Goal: Task Accomplishment & Management: Use online tool/utility

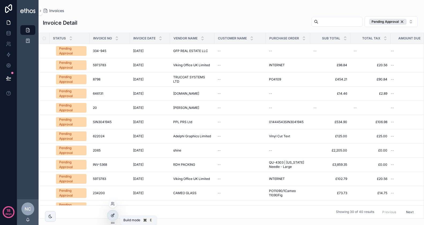
click at [113, 216] on icon at bounding box center [113, 214] width 2 height 2
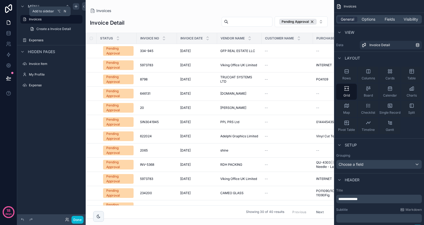
click at [77, 7] on icon "scrollable content" at bounding box center [76, 6] width 4 height 4
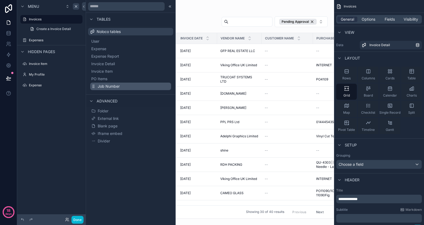
click at [108, 86] on span "Job Number" at bounding box center [109, 86] width 22 height 5
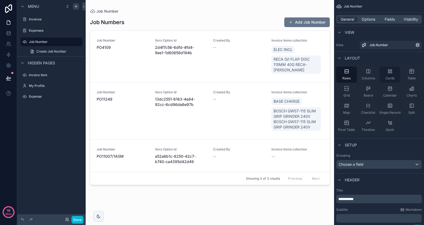
click at [395, 72] on div "Cards" at bounding box center [390, 74] width 21 height 16
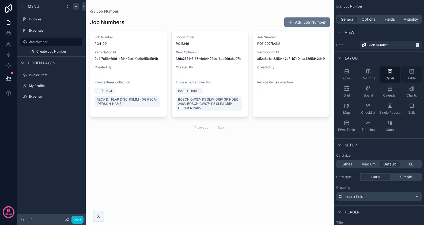
click at [413, 73] on icon "scrollable content" at bounding box center [412, 71] width 4 height 4
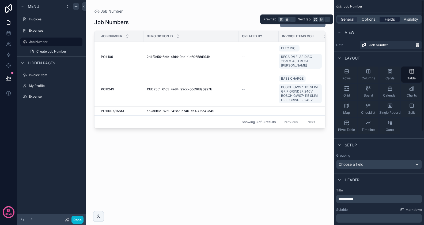
click at [386, 18] on span "Fields" at bounding box center [390, 19] width 10 height 5
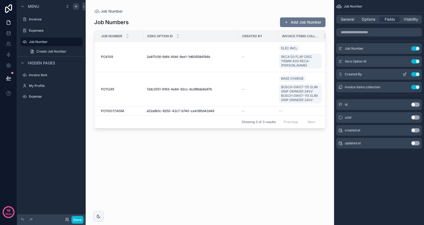
click at [416, 73] on button "Use setting" at bounding box center [415, 74] width 9 height 4
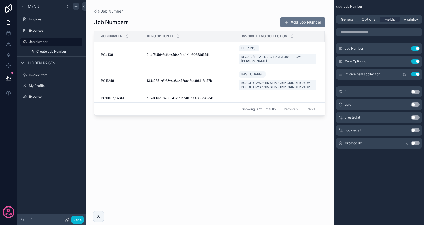
click at [404, 73] on icon "scrollable content" at bounding box center [405, 74] width 4 height 4
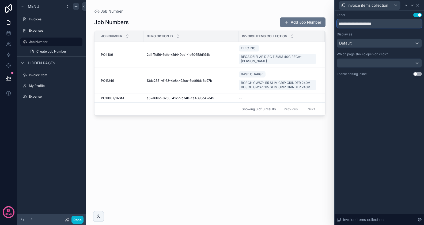
click at [386, 24] on input "**********" at bounding box center [379, 23] width 85 height 9
type input "**********"
click at [406, 5] on icon at bounding box center [406, 5] width 2 height 1
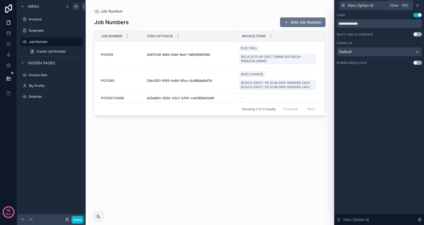
click at [420, 6] on icon at bounding box center [418, 5] width 4 height 4
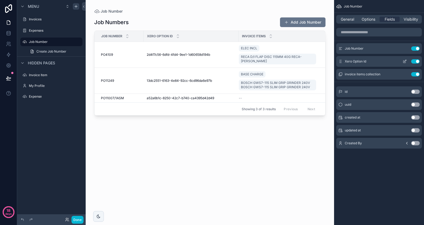
click at [422, 61] on div "Xero Option Id Use setting" at bounding box center [379, 61] width 86 height 11
click at [416, 61] on button "Use setting" at bounding box center [415, 61] width 9 height 4
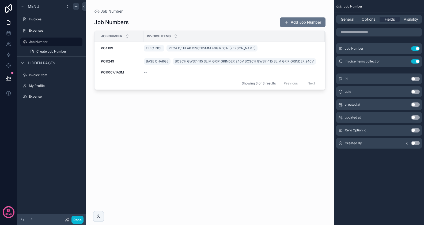
click at [359, 16] on div "General Options Fields Visibility" at bounding box center [379, 19] width 86 height 9
click at [363, 18] on span "Options" at bounding box center [369, 19] width 14 height 5
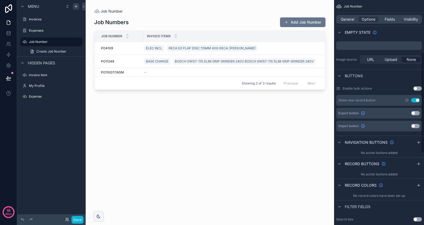
scroll to position [120, 0]
click at [420, 141] on icon "scrollable content" at bounding box center [419, 141] width 4 height 4
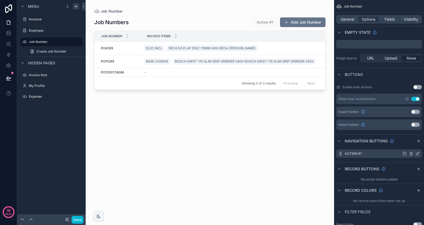
click at [419, 152] on icon "scrollable content" at bounding box center [418, 153] width 4 height 4
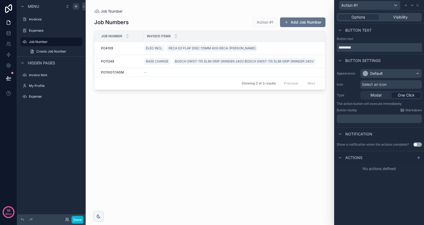
click at [366, 46] on input "*********" at bounding box center [379, 47] width 85 height 9
type input "**********"
click at [419, 156] on icon at bounding box center [419, 157] width 4 height 4
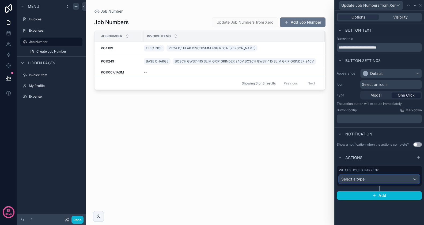
click at [380, 179] on div "Select a type" at bounding box center [379, 179] width 80 height 9
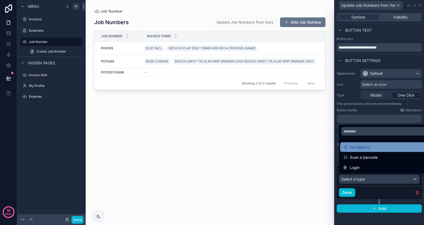
click at [385, 147] on div "Navigate to" at bounding box center [386, 147] width 84 height 6
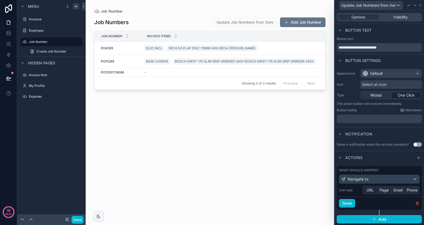
click at [370, 188] on span "URL" at bounding box center [370, 189] width 7 height 5
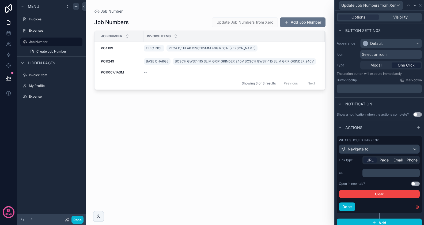
scroll to position [33, 0]
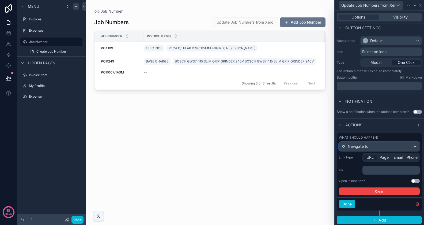
click at [384, 145] on div "Navigate to" at bounding box center [379, 146] width 80 height 9
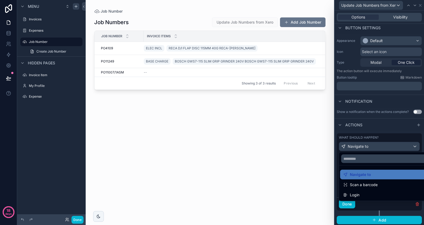
click at [380, 150] on div at bounding box center [379, 112] width 89 height 225
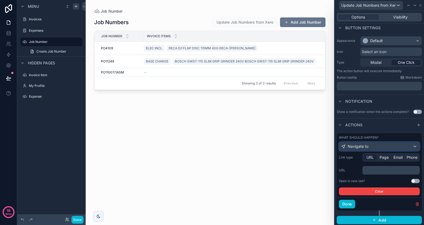
click at [404, 148] on div "Navigate to" at bounding box center [379, 146] width 80 height 9
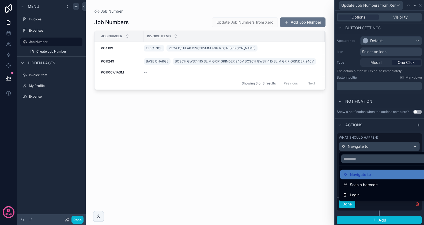
click at [384, 147] on div at bounding box center [379, 112] width 89 height 225
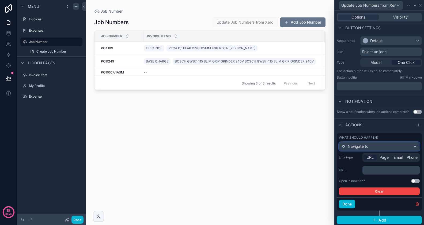
click at [378, 147] on div "Navigate to" at bounding box center [379, 146] width 80 height 9
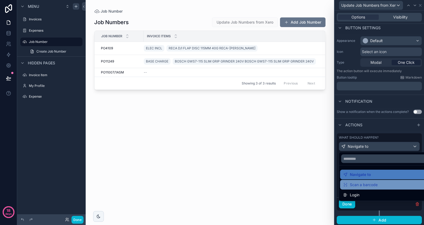
click at [368, 185] on span "Scan a barcode" at bounding box center [364, 184] width 28 height 6
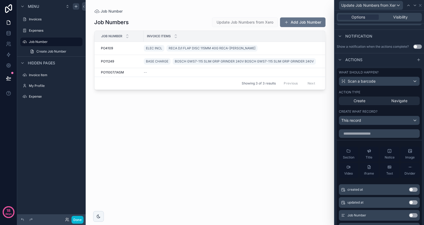
scroll to position [132, 0]
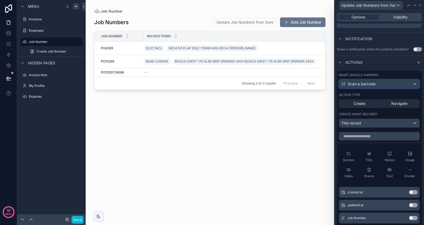
click at [372, 84] on span "Scan a barcode" at bounding box center [362, 83] width 28 height 5
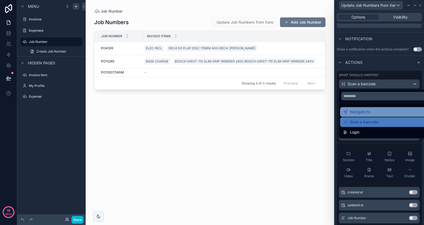
click at [368, 113] on span "Navigate to" at bounding box center [360, 111] width 21 height 6
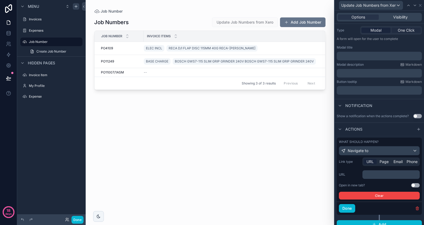
click at [403, 29] on span "One Click" at bounding box center [406, 30] width 17 height 5
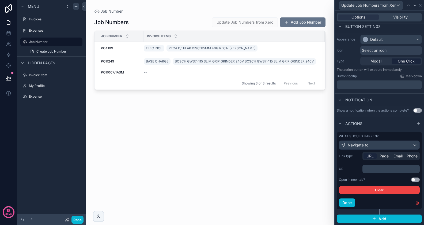
scroll to position [33, 0]
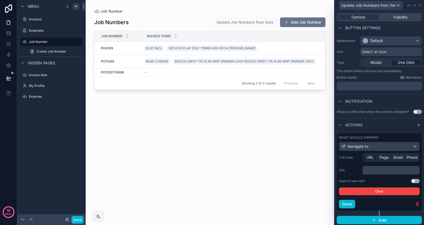
click at [376, 141] on div "What should happen? Navigate to" at bounding box center [379, 143] width 81 height 16
click at [376, 144] on div "Navigate to" at bounding box center [379, 146] width 80 height 9
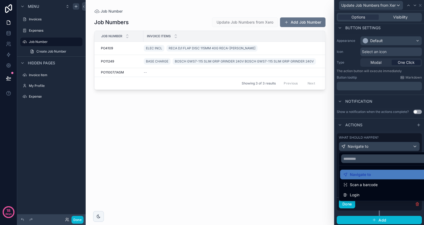
click at [376, 144] on div at bounding box center [379, 112] width 89 height 225
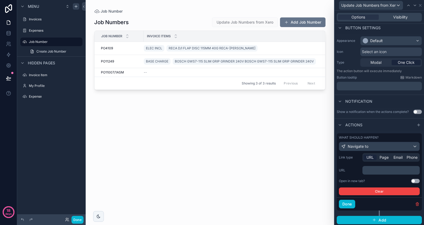
click at [332, 140] on div "scrollable content" at bounding box center [210, 109] width 249 height 218
click at [398, 190] on button "Clear" at bounding box center [379, 191] width 81 height 8
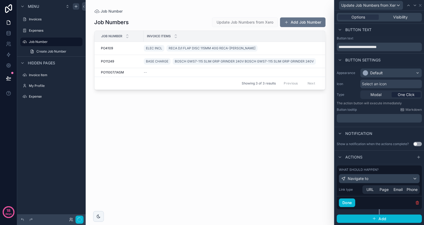
scroll to position [0, 0]
click at [418, 203] on icon "button" at bounding box center [418, 203] width 0 height 1
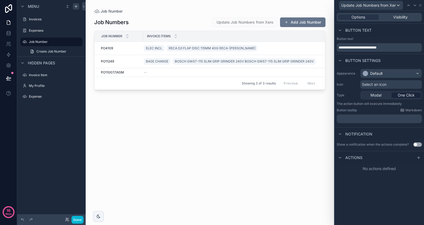
click at [293, 157] on div "Job Numbers Update Job Numbers from Xero Add Job Number Job Number Invoice item…" at bounding box center [209, 116] width 231 height 204
click at [79, 215] on div "Done" at bounding box center [51, 219] width 69 height 11
click at [79, 217] on button "Done" at bounding box center [78, 220] width 12 height 8
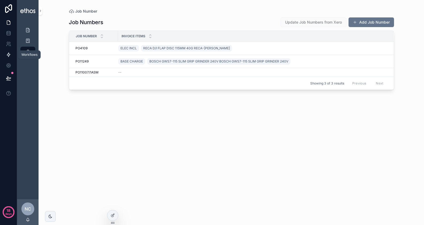
click at [11, 53] on link at bounding box center [8, 54] width 17 height 11
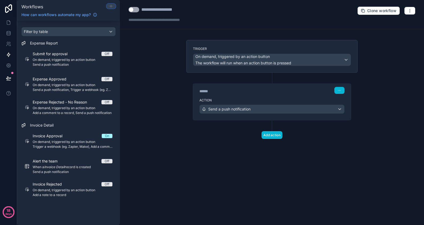
click at [111, 6] on icon at bounding box center [111, 6] width 0 height 2
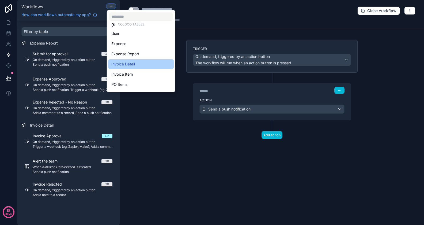
scroll to position [14, 0]
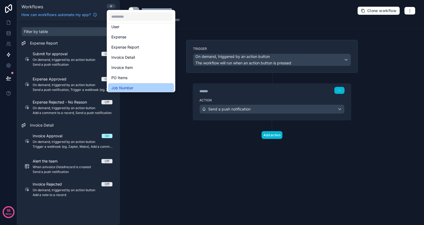
click at [124, 85] on span "Job Number" at bounding box center [122, 88] width 22 height 6
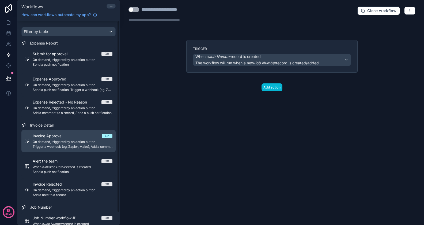
scroll to position [13, 0]
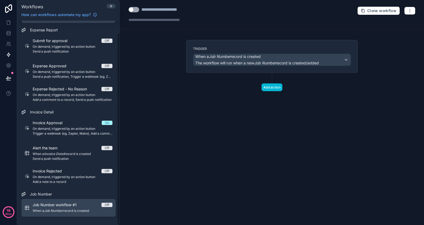
click at [68, 205] on span "Job Number workflow #1" at bounding box center [58, 204] width 50 height 5
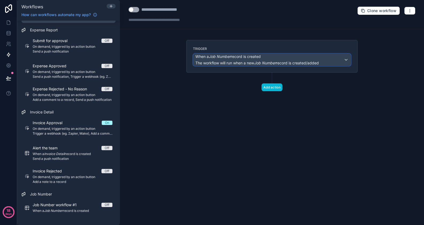
click at [261, 58] on span "When a Job Number record is created" at bounding box center [228, 56] width 65 height 5
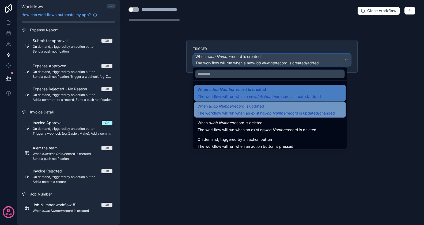
scroll to position [19, 0]
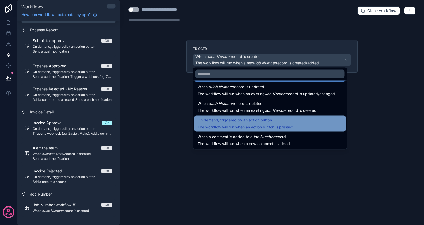
click at [243, 122] on span "On demand, triggered by an action button" at bounding box center [235, 120] width 74 height 6
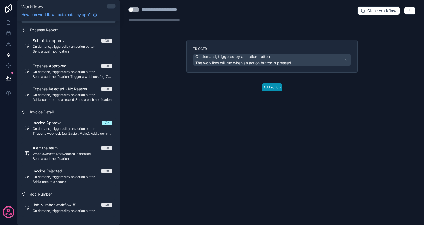
click at [273, 87] on button "Add action" at bounding box center [272, 87] width 21 height 8
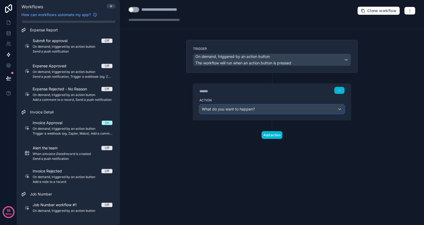
click at [248, 108] on span "What do you want to happen?" at bounding box center [228, 109] width 53 height 5
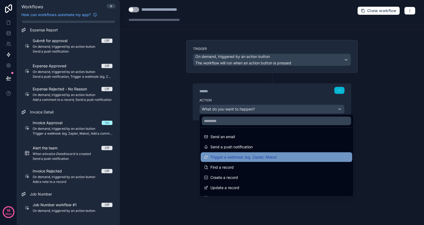
click at [242, 155] on span "Trigger a webhook (eg. Zapier, Make)" at bounding box center [244, 157] width 66 height 6
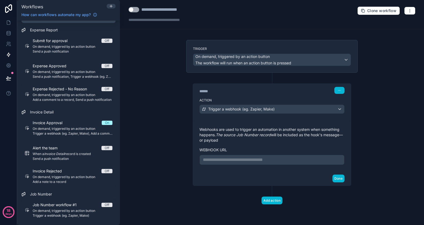
click at [251, 153] on div "**********" at bounding box center [272, 146] width 145 height 38
click at [251, 158] on p "**********" at bounding box center [272, 159] width 138 height 6
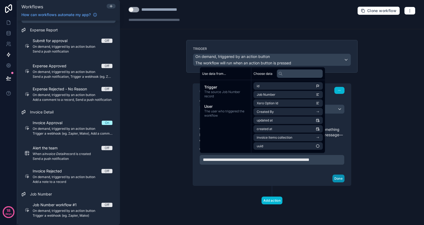
click at [342, 182] on button "Done" at bounding box center [339, 178] width 12 height 8
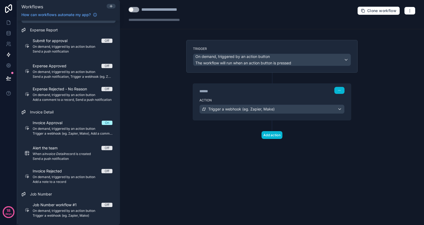
click at [160, 9] on div "**********" at bounding box center [168, 9] width 55 height 6
click at [148, 13] on div "**********" at bounding box center [166, 14] width 75 height 16
click at [154, 12] on div "**********" at bounding box center [168, 9] width 55 height 6
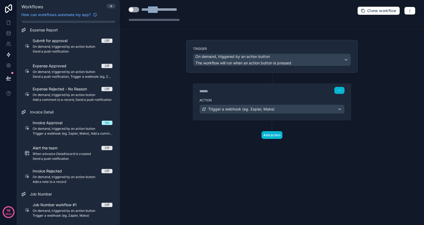
click at [154, 12] on div "**********" at bounding box center [168, 9] width 55 height 6
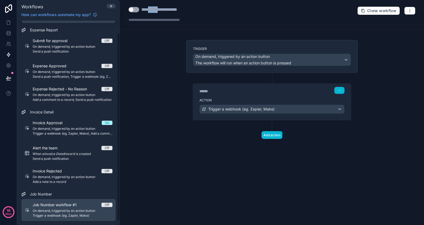
click at [73, 204] on span "Job Number workflow #1" at bounding box center [58, 204] width 50 height 5
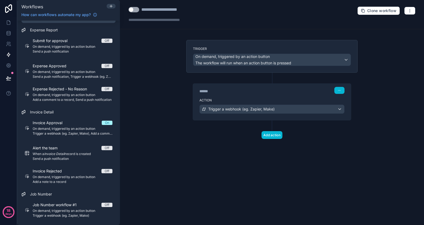
click at [183, 12] on div "**********" at bounding box center [168, 9] width 55 height 6
type div "**********"
click at [156, 33] on div "**********" at bounding box center [272, 112] width 304 height 225
click at [132, 9] on button "Use setting" at bounding box center [134, 9] width 11 height 5
click at [9, 34] on icon at bounding box center [8, 33] width 3 height 2
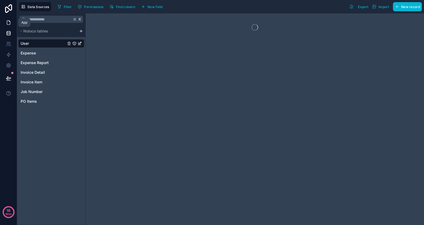
click at [8, 24] on icon at bounding box center [8, 22] width 5 height 5
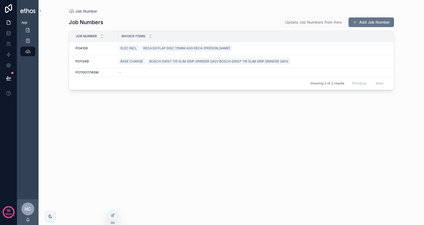
click at [10, 25] on icon at bounding box center [8, 22] width 5 height 5
click at [114, 213] on icon at bounding box center [113, 215] width 4 height 4
click at [111, 215] on icon at bounding box center [112, 215] width 2 height 2
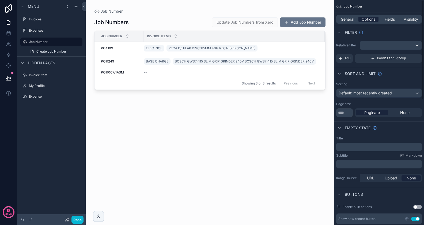
click at [372, 19] on span "Options" at bounding box center [369, 19] width 14 height 5
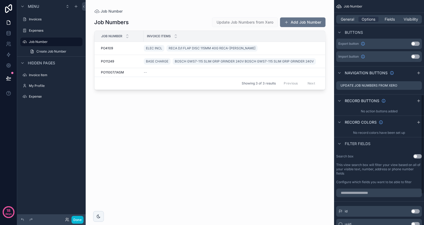
scroll to position [178, 0]
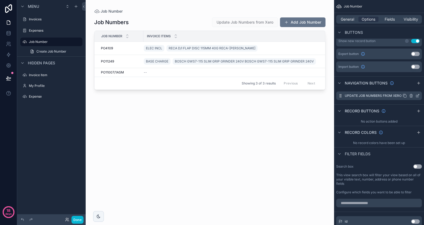
click at [419, 95] on icon "scrollable content" at bounding box center [418, 95] width 4 height 4
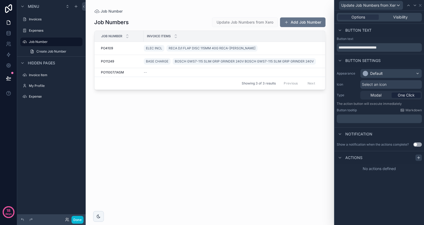
click at [419, 156] on icon at bounding box center [419, 157] width 4 height 4
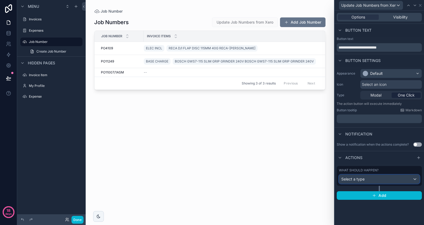
click at [394, 180] on div "Select a type" at bounding box center [379, 179] width 80 height 9
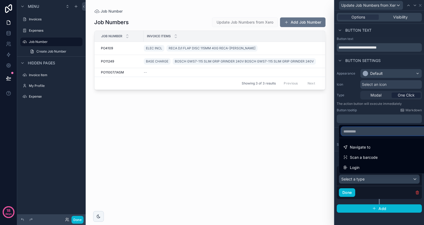
click at [381, 132] on input "text" at bounding box center [386, 131] width 89 height 9
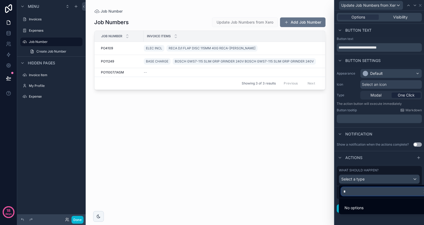
type input "**"
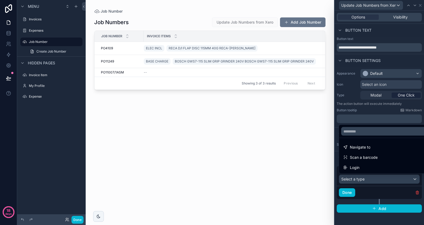
click at [312, 138] on div "scrollable content" at bounding box center [210, 109] width 249 height 218
click at [261, 24] on span "Update Job Numbers from Xero" at bounding box center [245, 21] width 66 height 5
click at [353, 195] on div at bounding box center [379, 112] width 89 height 225
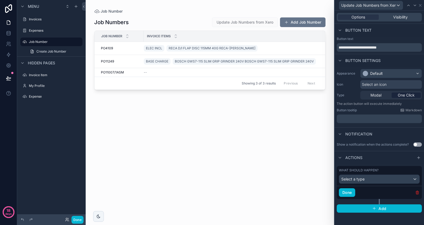
click at [419, 191] on icon "button" at bounding box center [417, 192] width 2 height 2
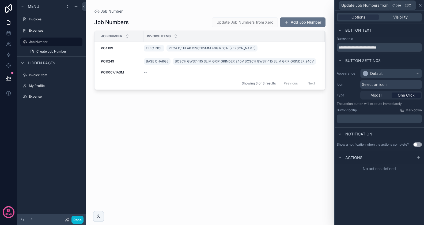
click at [422, 5] on icon at bounding box center [420, 5] width 4 height 4
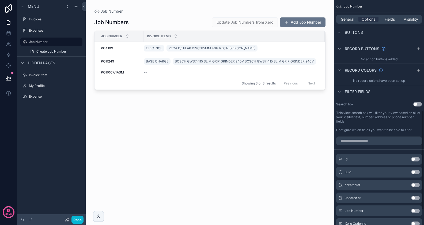
scroll to position [258, 0]
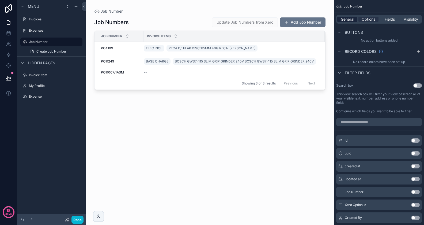
click at [351, 22] on span "General" at bounding box center [347, 19] width 13 height 5
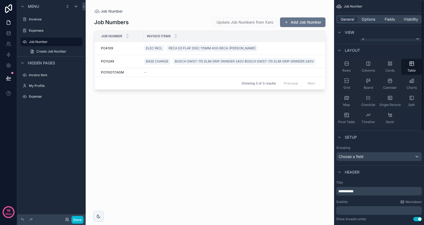
scroll to position [0, 0]
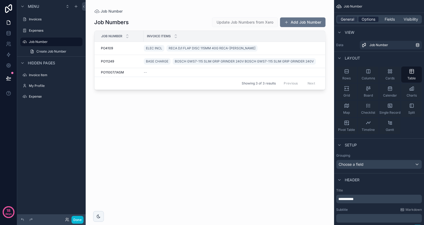
click at [369, 20] on span "Options" at bounding box center [369, 19] width 14 height 5
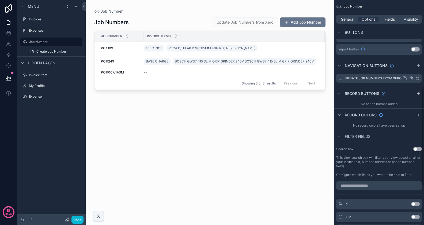
scroll to position [182, 0]
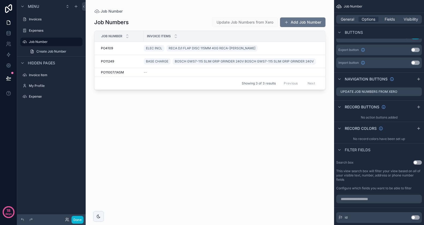
click at [385, 117] on div "No action buttons added" at bounding box center [379, 117] width 90 height 9
click at [418, 106] on icon "scrollable content" at bounding box center [419, 107] width 4 height 4
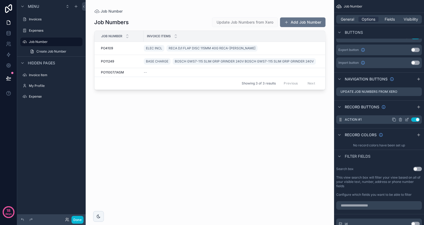
click at [410, 119] on div "Use setting" at bounding box center [406, 119] width 28 height 4
click at [408, 119] on icon "scrollable content" at bounding box center [407, 119] width 4 height 4
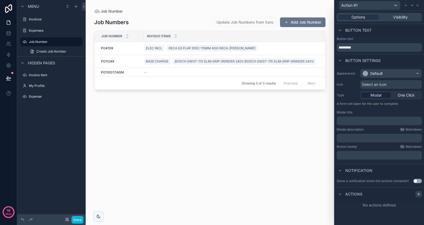
click at [419, 193] on icon at bounding box center [419, 194] width 0 height 2
click at [378, 211] on div "Select a type" at bounding box center [379, 215] width 80 height 9
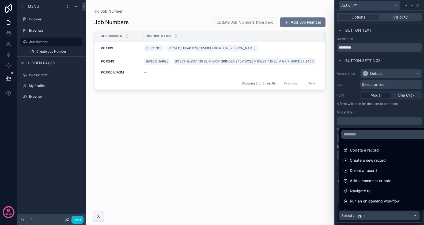
click at [320, 193] on div "Job Numbers Update Job Numbers from Xero Add Job Number Job Number Invoice item…" at bounding box center [209, 116] width 231 height 204
click at [304, 122] on div "Job Numbers Update Job Numbers from Xero Add Job Number Job Number Invoice item…" at bounding box center [209, 116] width 231 height 204
click at [410, 87] on div at bounding box center [379, 112] width 89 height 225
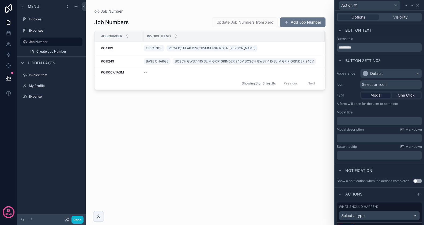
click at [408, 93] on span "One Click" at bounding box center [406, 94] width 17 height 5
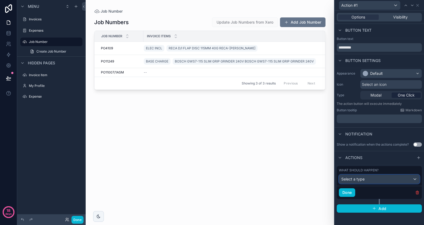
click at [417, 179] on div "Select a type" at bounding box center [379, 179] width 80 height 9
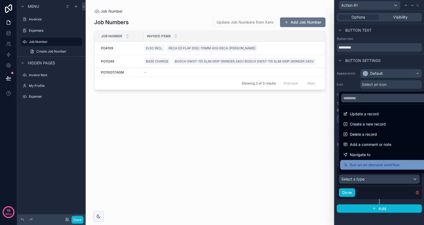
click at [392, 165] on span "Run an on demand workflow" at bounding box center [375, 165] width 50 height 6
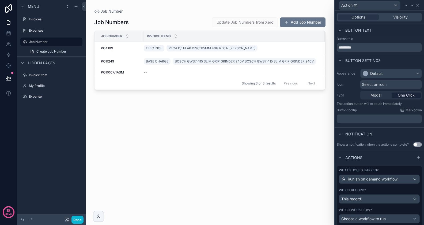
scroll to position [28, 0]
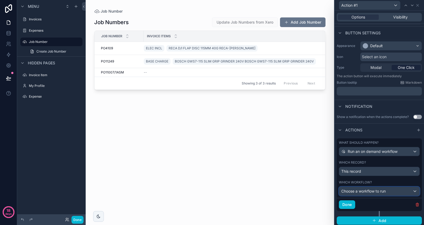
click at [372, 192] on span "Choose a workflow to run" at bounding box center [364, 191] width 44 height 5
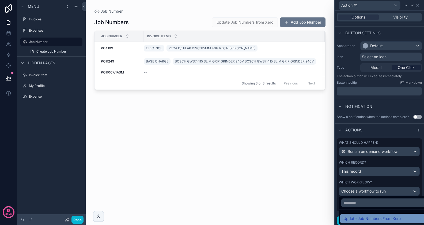
click at [369, 215] on span "Update Job Numbers From Xero" at bounding box center [372, 218] width 57 height 6
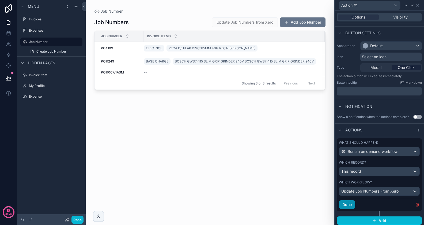
click at [348, 203] on button "Done" at bounding box center [347, 204] width 16 height 9
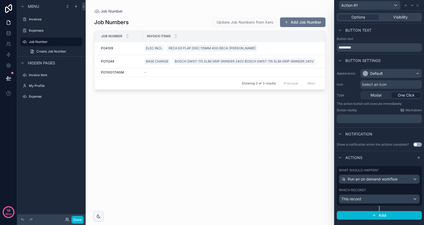
scroll to position [0, 0]
click at [75, 220] on button "Done" at bounding box center [78, 220] width 12 height 8
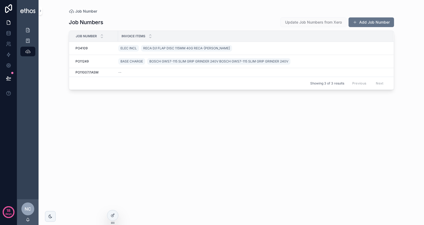
click at [302, 23] on span "Update Job Numbers from Xero" at bounding box center [314, 21] width 66 height 5
click at [309, 22] on span "Update Job Numbers from Xero" at bounding box center [314, 21] width 66 height 5
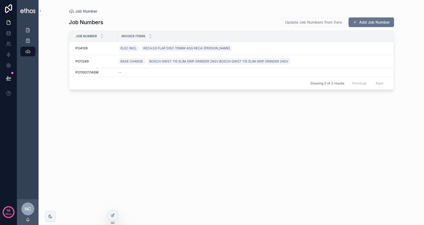
click at [309, 22] on span "Update Job Numbers from Xero" at bounding box center [314, 21] width 66 height 5
click at [113, 215] on icon at bounding box center [113, 214] width 2 height 2
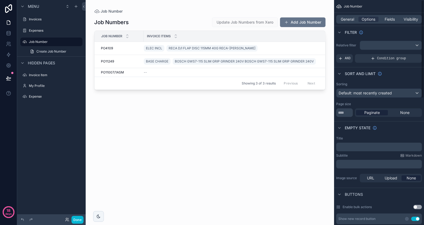
click at [284, 135] on div "scrollable content" at bounding box center [210, 109] width 249 height 218
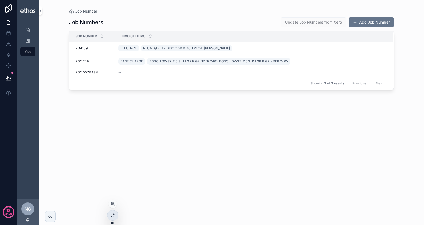
click at [111, 215] on icon at bounding box center [112, 215] width 2 height 2
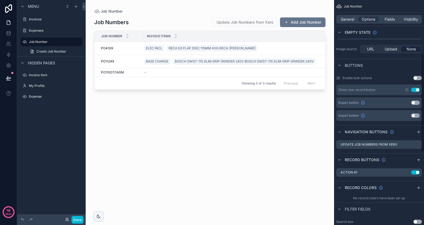
scroll to position [139, 0]
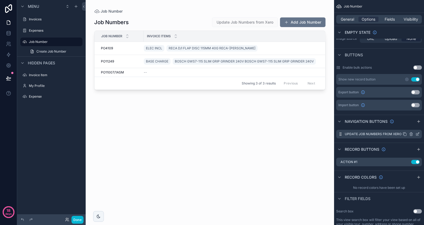
click at [418, 134] on icon "scrollable content" at bounding box center [418, 134] width 4 height 4
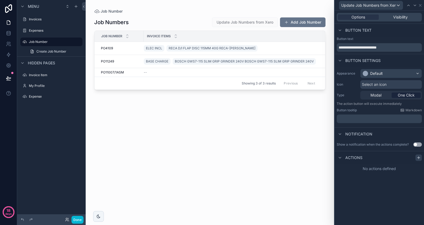
click at [418, 158] on icon at bounding box center [419, 157] width 4 height 4
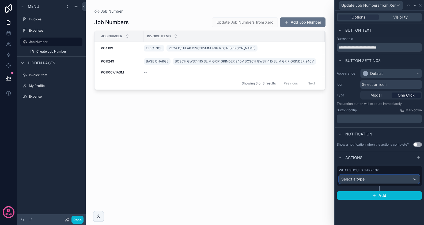
click at [384, 178] on div "Select a type" at bounding box center [379, 179] width 80 height 9
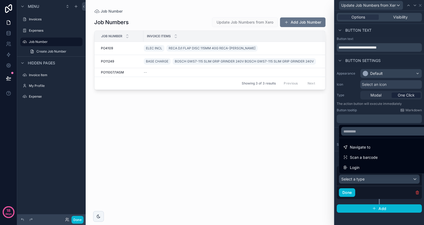
click at [384, 178] on div at bounding box center [379, 112] width 89 height 225
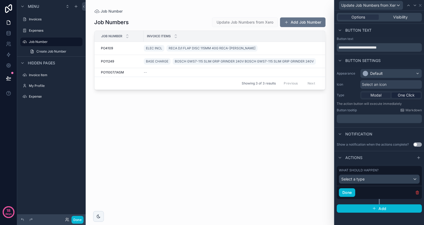
click at [383, 97] on div "Modal" at bounding box center [376, 94] width 29 height 5
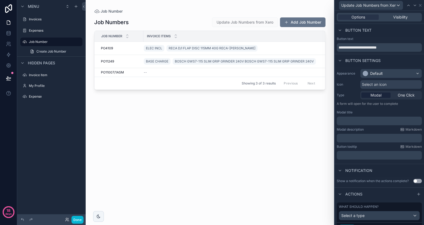
scroll to position [25, 0]
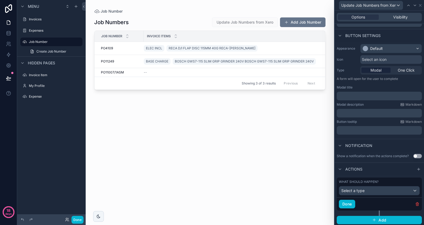
click at [372, 195] on div "What should happen? Select a type" at bounding box center [379, 187] width 85 height 20
click at [373, 190] on div "Select a type" at bounding box center [379, 190] width 80 height 9
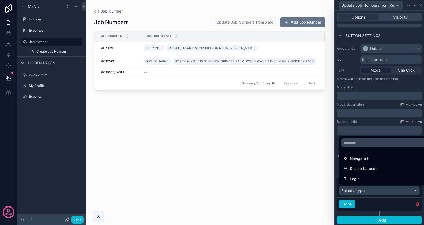
click at [373, 190] on div at bounding box center [379, 112] width 89 height 225
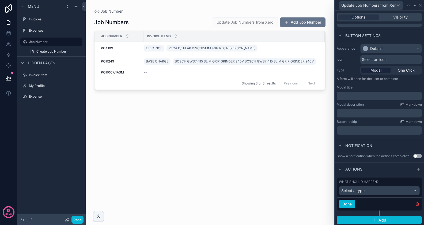
click at [306, 182] on div "scrollable content" at bounding box center [210, 109] width 249 height 218
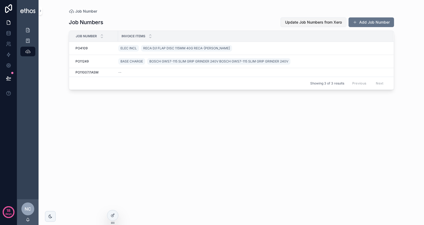
click at [307, 21] on span "Update Job Numbers from Xero" at bounding box center [313, 22] width 57 height 5
click at [114, 213] on icon at bounding box center [113, 215] width 4 height 4
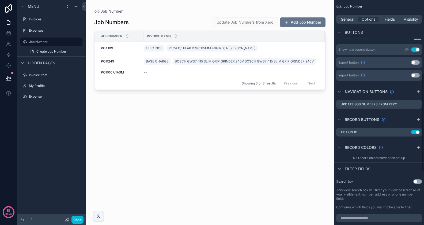
scroll to position [168, 0]
click at [408, 133] on icon "scrollable content" at bounding box center [407, 133] width 4 height 4
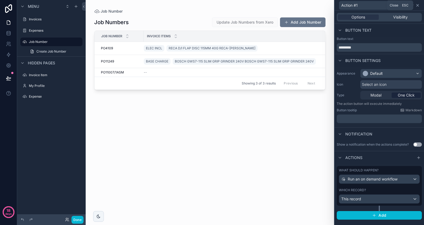
click at [418, 5] on icon at bounding box center [418, 5] width 4 height 4
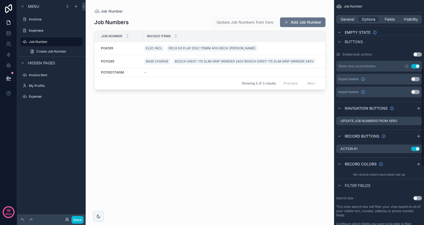
scroll to position [159, 0]
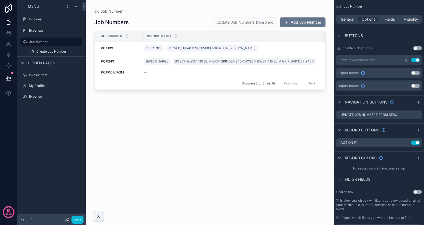
click at [243, 47] on div "scrollable content" at bounding box center [210, 109] width 249 height 218
click at [418, 114] on icon "scrollable content" at bounding box center [418, 115] width 4 height 4
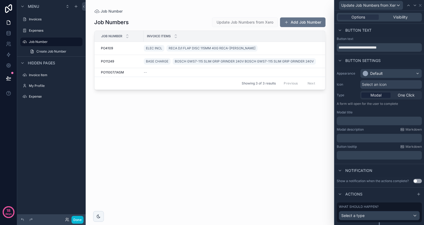
scroll to position [12, 0]
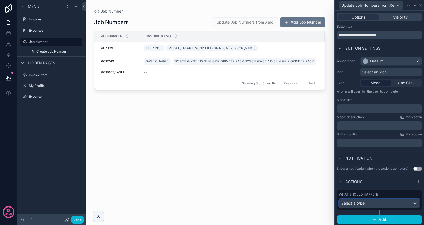
click at [374, 203] on div "Select a type" at bounding box center [379, 203] width 80 height 9
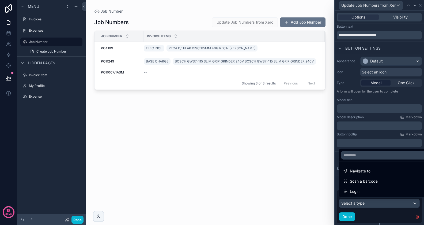
click at [374, 203] on div at bounding box center [379, 112] width 89 height 225
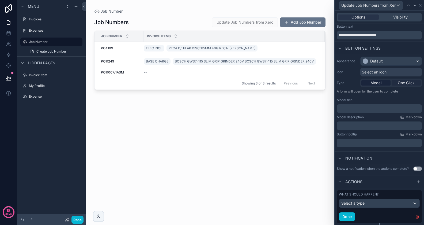
click at [406, 80] on span "One Click" at bounding box center [406, 82] width 17 height 5
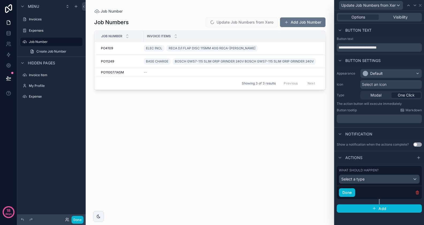
scroll to position [0, 0]
click at [369, 178] on div "Select a type" at bounding box center [379, 179] width 80 height 9
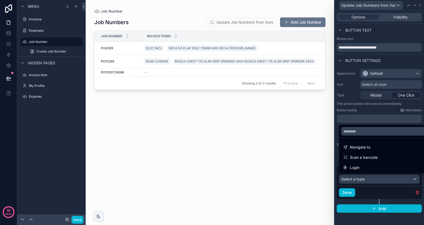
click at [369, 178] on div at bounding box center [379, 112] width 89 height 225
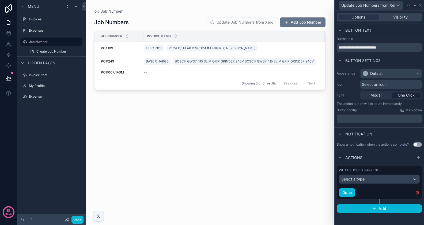
click at [308, 157] on div "Job Numbers Update Job Numbers from Xero Add Job Number Job Number Invoice item…" at bounding box center [209, 116] width 231 height 204
click at [408, 95] on span "One Click" at bounding box center [406, 94] width 17 height 5
click at [377, 96] on span "Modal" at bounding box center [376, 94] width 11 height 5
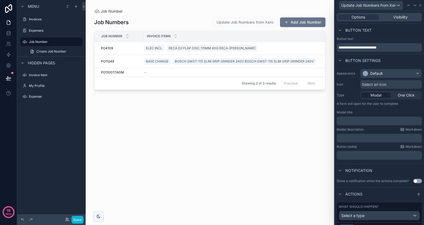
scroll to position [25, 0]
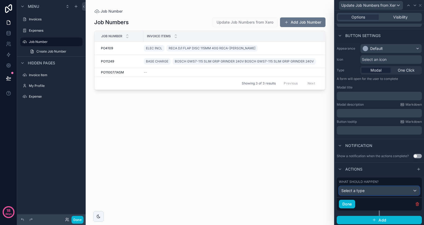
click at [403, 190] on div "Select a type" at bounding box center [379, 190] width 80 height 9
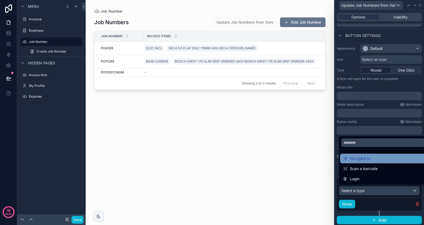
click at [380, 162] on div "Navigate to" at bounding box center [385, 158] width 91 height 10
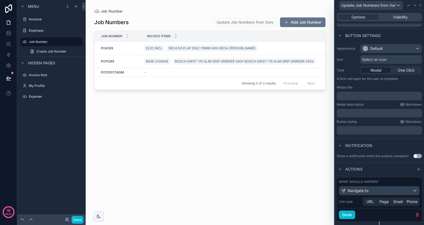
scroll to position [36, 0]
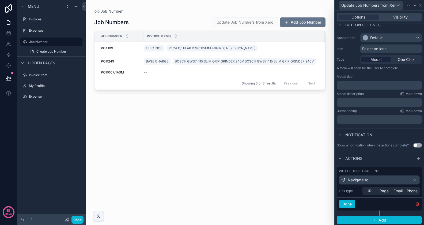
click at [370, 187] on div "URL Page Email Phone" at bounding box center [391, 190] width 57 height 9
click at [370, 190] on span "URL" at bounding box center [370, 190] width 7 height 5
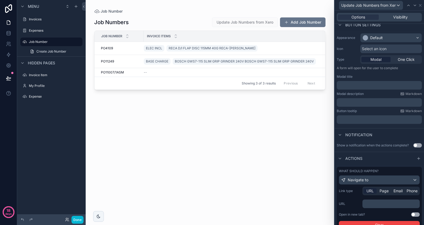
click at [371, 199] on div "﻿" at bounding box center [391, 203] width 57 height 9
click at [371, 201] on p "﻿" at bounding box center [392, 203] width 54 height 5
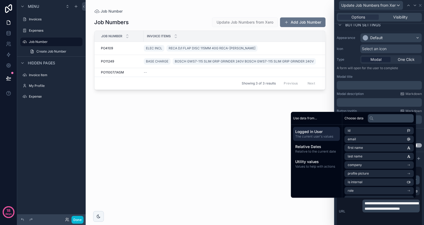
scroll to position [0, 0]
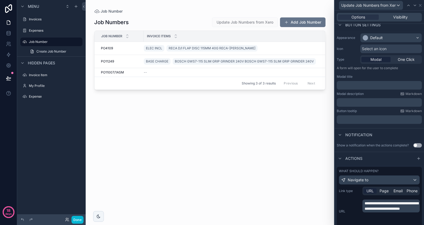
click at [276, 206] on div "Job Numbers Update Job Numbers from Xero Add Job Number Job Number Invoice item…" at bounding box center [209, 116] width 231 height 204
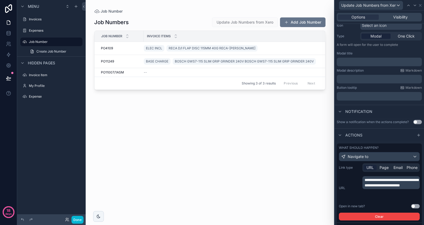
scroll to position [84, 0]
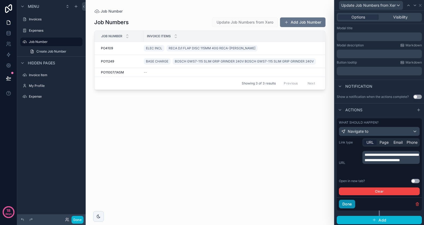
click at [351, 203] on button "Done" at bounding box center [347, 204] width 16 height 9
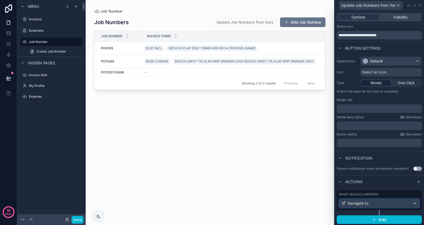
click at [388, 201] on div "Navigate to" at bounding box center [379, 203] width 80 height 9
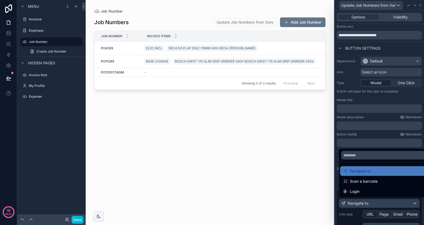
click at [328, 138] on div "Job Number Job Numbers Update Job Numbers from Xero Add Job Number Job Number I…" at bounding box center [210, 109] width 249 height 218
click at [302, 181] on div "Job Numbers Update Job Numbers from Xero Add Job Number Job Number Invoice item…" at bounding box center [209, 116] width 231 height 204
click at [320, 182] on div "Job Numbers Update Job Numbers from Xero Add Job Number Job Number Invoice item…" at bounding box center [209, 116] width 231 height 204
click at [362, 214] on div at bounding box center [379, 112] width 89 height 225
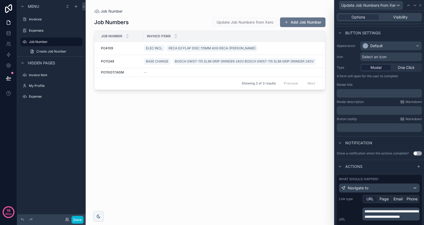
scroll to position [0, 0]
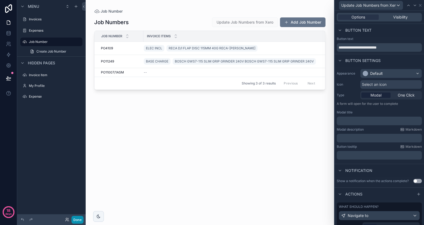
click at [80, 216] on button "Done" at bounding box center [78, 220] width 12 height 8
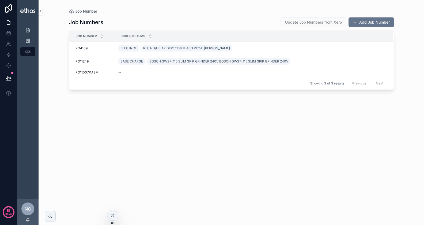
click at [305, 22] on span "Update Job Numbers from Xero" at bounding box center [314, 21] width 66 height 5
click at [301, 23] on span "Update Job Numbers from Xero" at bounding box center [313, 22] width 57 height 5
click at [112, 217] on div at bounding box center [112, 215] width 11 height 10
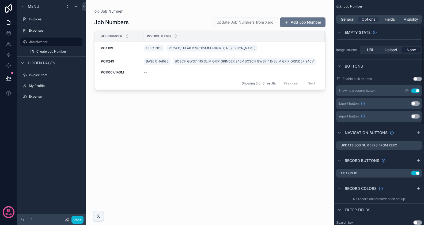
scroll to position [166, 0]
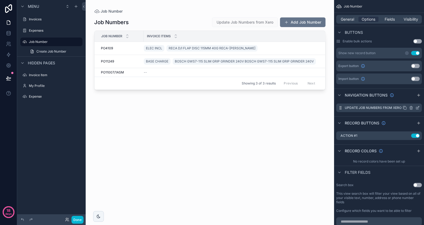
click at [418, 109] on icon "scrollable content" at bounding box center [418, 108] width 4 height 4
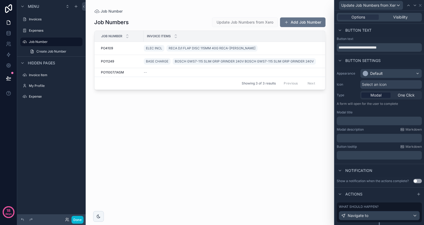
scroll to position [12, 0]
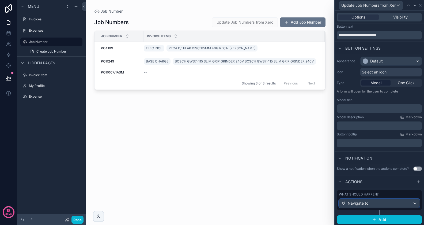
click at [381, 202] on div "Navigate to" at bounding box center [379, 203] width 80 height 9
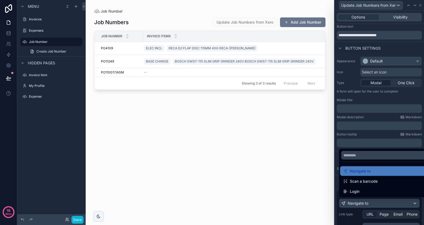
click at [381, 202] on div at bounding box center [379, 112] width 89 height 225
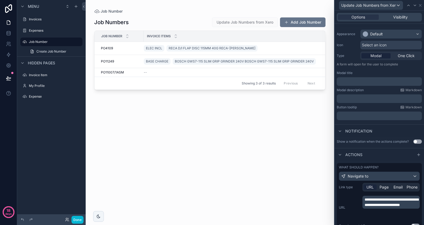
scroll to position [39, 0]
click at [380, 81] on p "﻿" at bounding box center [380, 81] width 82 height 5
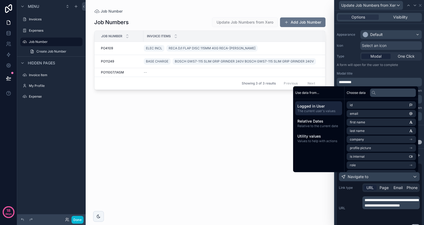
click at [198, 128] on div "scrollable content" at bounding box center [210, 109] width 249 height 218
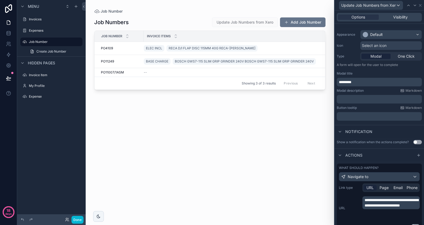
click at [317, 128] on div "Job Numbers Update Job Numbers from Xero Add Job Number Job Number Invoice item…" at bounding box center [209, 116] width 231 height 204
click at [78, 218] on button "Done" at bounding box center [78, 220] width 12 height 8
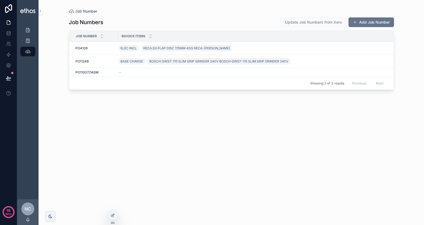
click at [297, 20] on span "Update Job Numbers from Xero" at bounding box center [314, 21] width 66 height 5
click at [112, 215] on icon at bounding box center [113, 215] width 4 height 4
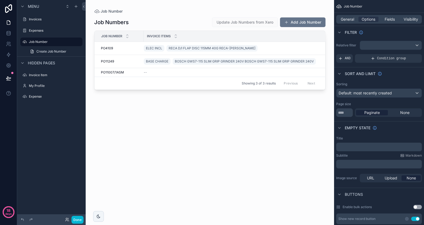
click at [250, 23] on div "scrollable content" at bounding box center [210, 109] width 249 height 218
click at [389, 137] on div "Title" at bounding box center [379, 138] width 86 height 4
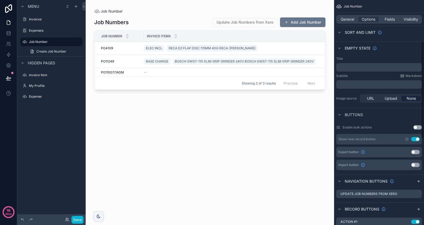
scroll to position [99, 0]
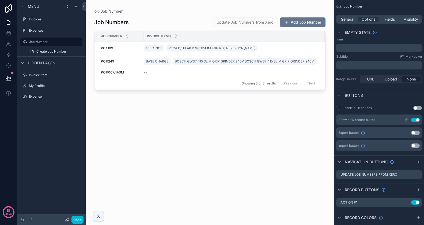
click at [416, 119] on button "Use setting" at bounding box center [415, 120] width 9 height 4
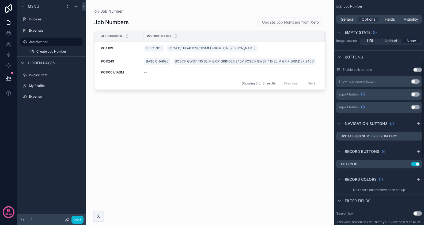
scroll to position [145, 0]
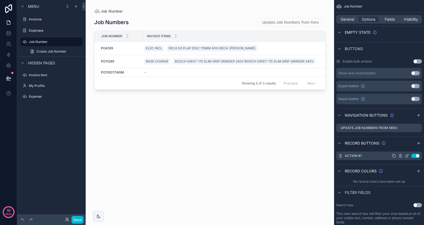
click at [400, 156] on icon "scrollable content" at bounding box center [400, 155] width 0 height 1
click at [410, 147] on icon at bounding box center [409, 146] width 2 height 2
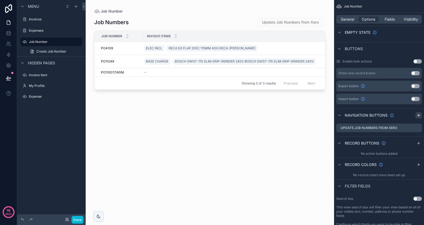
click at [418, 113] on icon "scrollable content" at bounding box center [419, 115] width 4 height 4
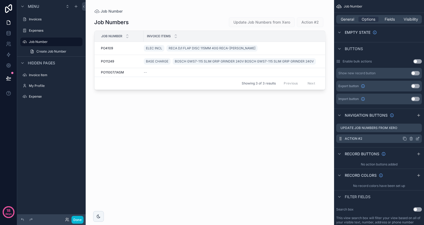
click at [412, 138] on icon "scrollable content" at bounding box center [411, 138] width 4 height 4
click at [407, 115] on div "Navigation buttons" at bounding box center [379, 114] width 90 height 13
click at [418, 139] on icon "scrollable content" at bounding box center [418, 138] width 4 height 4
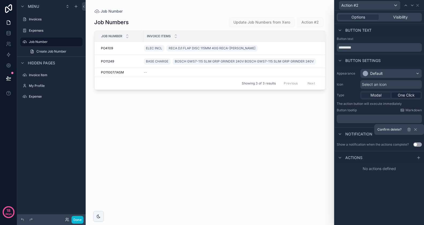
click at [383, 96] on div "Modal" at bounding box center [376, 94] width 29 height 5
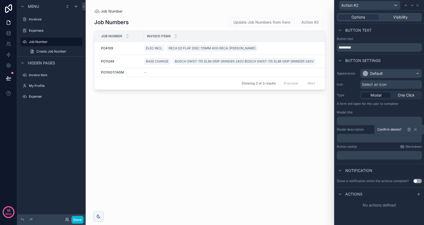
click at [372, 121] on p "﻿" at bounding box center [380, 120] width 82 height 5
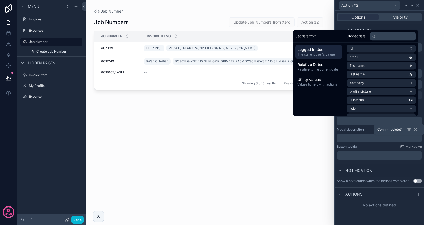
click at [368, 121] on p "﻿" at bounding box center [380, 120] width 82 height 5
click at [417, 132] on button at bounding box center [416, 129] width 6 height 6
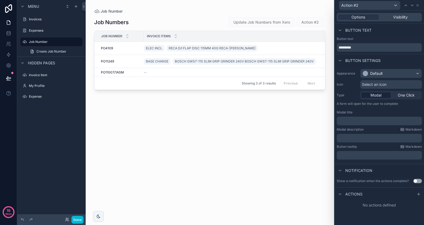
click at [378, 121] on p "﻿" at bounding box center [380, 120] width 82 height 5
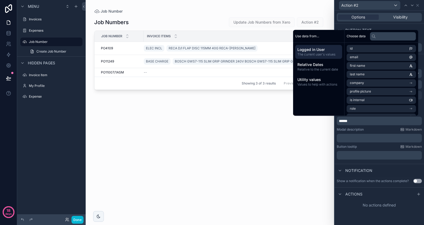
click at [365, 137] on p "﻿" at bounding box center [380, 137] width 82 height 5
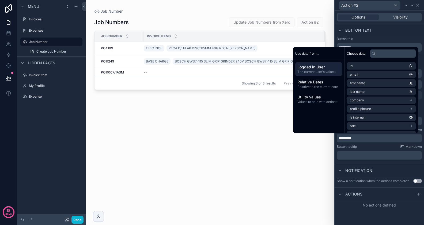
click at [416, 180] on button "Use setting" at bounding box center [418, 181] width 9 height 4
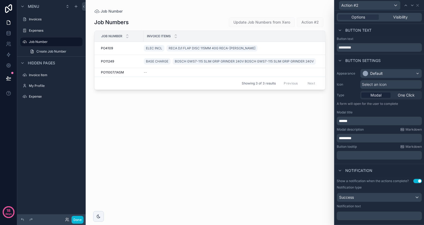
scroll to position [21, 0]
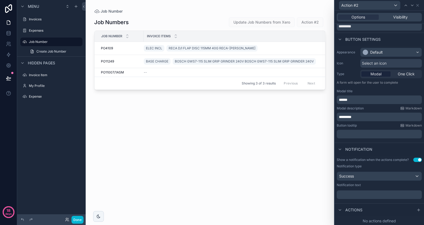
click at [374, 193] on p "﻿" at bounding box center [380, 194] width 82 height 5
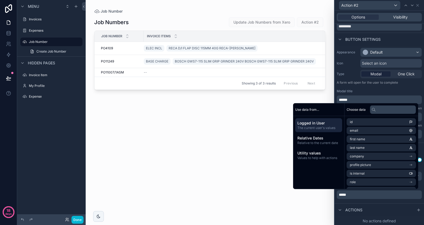
click at [368, 205] on div "Actions" at bounding box center [379, 209] width 89 height 13
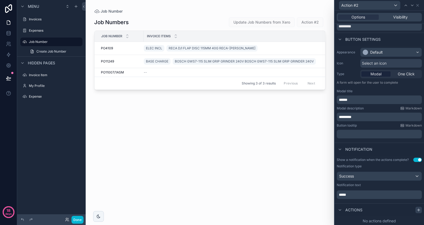
click at [418, 209] on icon at bounding box center [419, 210] width 4 height 4
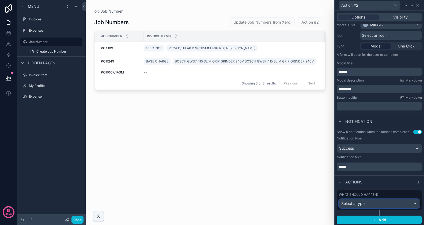
click at [379, 201] on div "Select a type" at bounding box center [379, 203] width 80 height 9
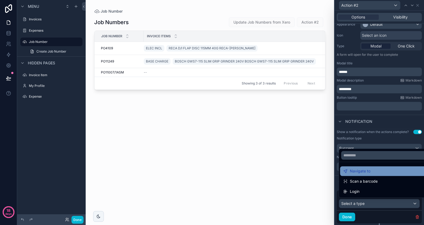
click at [377, 173] on div "Navigate to" at bounding box center [386, 171] width 84 height 6
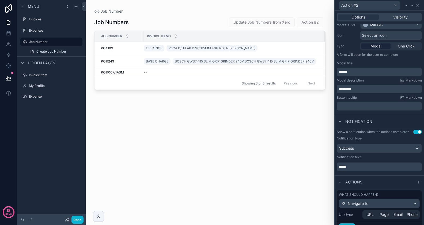
click at [377, 173] on div "Show a notification when the actions complete? Use setting Notification type Su…" at bounding box center [379, 152] width 89 height 48
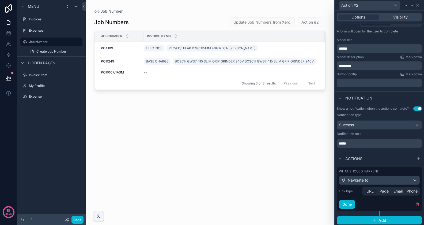
click at [372, 188] on span "URL" at bounding box center [370, 190] width 7 height 5
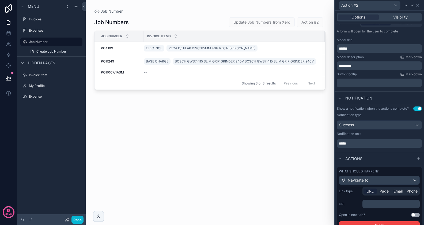
click at [372, 203] on p "﻿" at bounding box center [392, 203] width 54 height 5
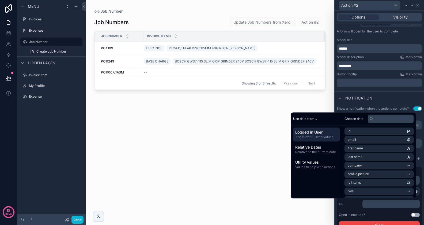
scroll to position [0, 0]
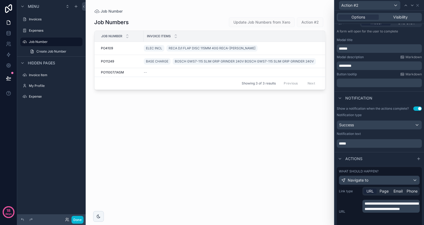
click at [337, 204] on div "**********" at bounding box center [379, 220] width 89 height 110
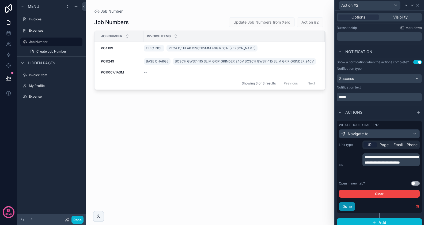
scroll to position [121, 0]
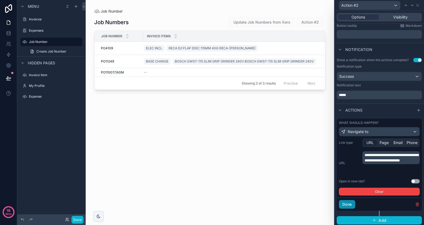
click at [351, 204] on button "Done" at bounding box center [347, 204] width 16 height 9
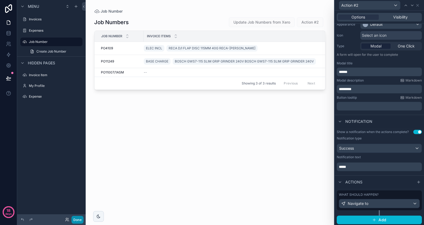
click at [77, 220] on button "Done" at bounding box center [78, 220] width 12 height 8
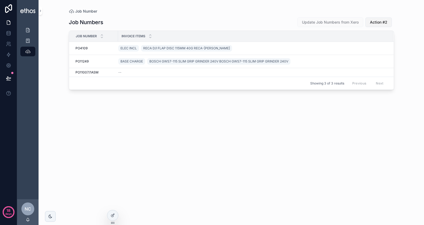
click at [385, 22] on span "Action #2" at bounding box center [378, 22] width 17 height 5
click at [372, 21] on span "Action #2" at bounding box center [378, 22] width 17 height 5
click at [342, 20] on span "Update Job Numbers from Xero" at bounding box center [330, 22] width 57 height 5
click at [320, 20] on span "Update Job Numbers from Xero" at bounding box center [330, 22] width 57 height 5
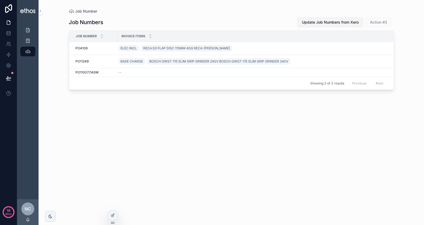
click at [320, 20] on span "Update Job Numbers from Xero" at bounding box center [330, 22] width 57 height 5
click at [115, 217] on div at bounding box center [112, 215] width 11 height 10
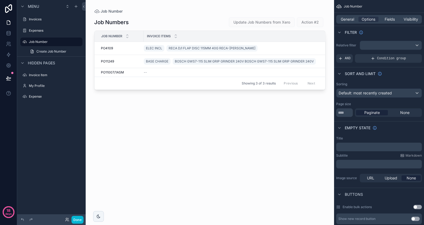
click at [314, 129] on div "scrollable content" at bounding box center [210, 109] width 249 height 218
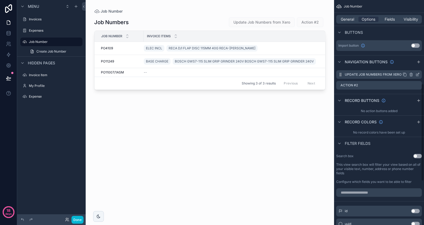
scroll to position [178, 0]
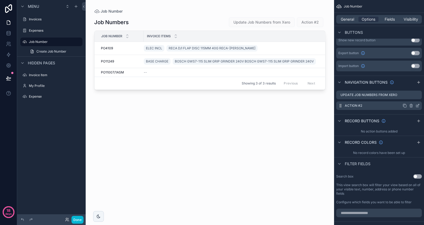
click at [419, 105] on icon "scrollable content" at bounding box center [418, 105] width 4 height 4
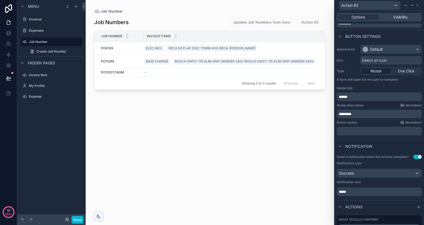
scroll to position [0, 0]
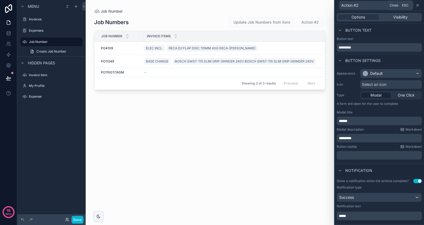
click at [417, 6] on icon at bounding box center [418, 5] width 4 height 4
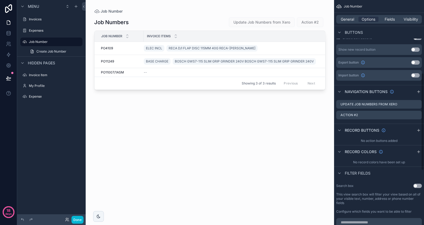
scroll to position [168, 0]
click at [418, 91] on icon "scrollable content" at bounding box center [419, 92] width 4 height 4
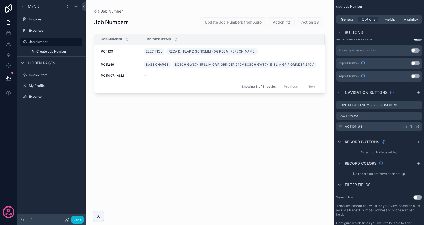
click at [417, 125] on icon "scrollable content" at bounding box center [418, 126] width 4 height 4
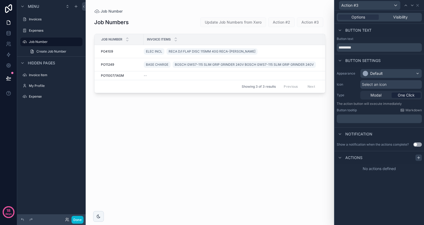
click at [419, 158] on icon at bounding box center [419, 157] width 4 height 4
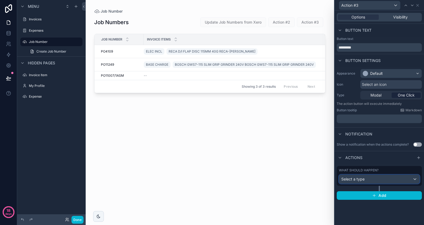
click at [411, 177] on div "Select a type" at bounding box center [379, 179] width 80 height 9
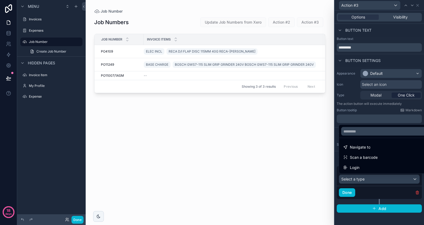
click at [316, 155] on div "Job Numbers Update Job Numbers from Xero Action #2 Action #3 Job Number Invoice…" at bounding box center [209, 116] width 231 height 204
click at [376, 92] on div at bounding box center [379, 112] width 89 height 225
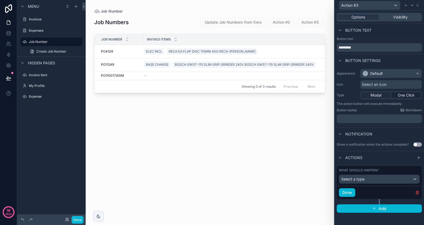
click at [376, 93] on span "Modal" at bounding box center [376, 94] width 11 height 5
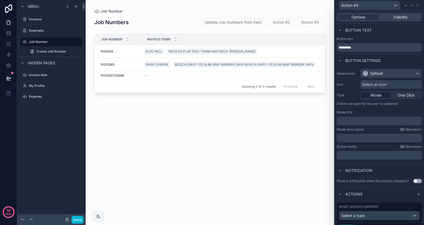
click at [421, 9] on div "Action #3" at bounding box center [379, 5] width 85 height 10
click at [417, 5] on icon at bounding box center [418, 5] width 4 height 4
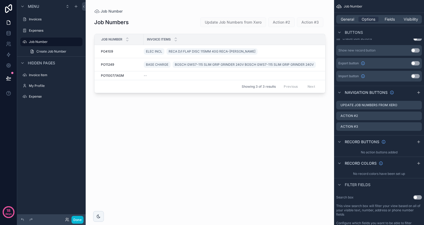
click at [276, 114] on div "Job Numbers Update Job Numbers from Xero Action #2 Action #3 Job Number Invoice…" at bounding box center [209, 116] width 231 height 204
click at [123, 136] on div "Job Numbers Update Job Numbers from Xero Action #2 Action #3 Job Number Invoice…" at bounding box center [209, 116] width 231 height 204
click at [204, 113] on div "Job Numbers Update Job Numbers from Xero Action #2 Action #3 Job Number Invoice…" at bounding box center [209, 116] width 231 height 204
click at [80, 216] on button "Done" at bounding box center [78, 220] width 12 height 8
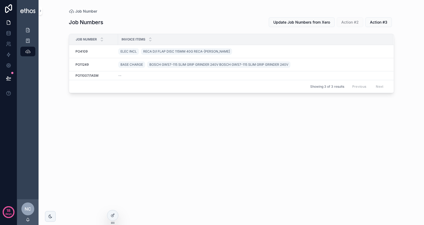
click at [274, 96] on div "Job Numbers Update Job Numbers from Xero Action #2 Action #3 Job Number Invoice…" at bounding box center [231, 116] width 325 height 204
click at [109, 214] on div at bounding box center [112, 215] width 11 height 10
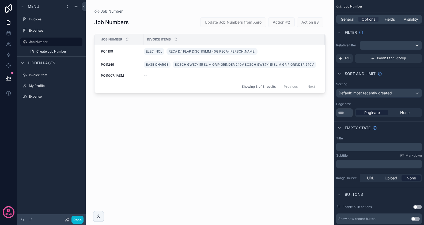
click at [174, 133] on div "scrollable content" at bounding box center [210, 109] width 249 height 218
click at [174, 10] on div "Job Number" at bounding box center [209, 11] width 231 height 5
click at [349, 17] on span "General" at bounding box center [347, 19] width 13 height 5
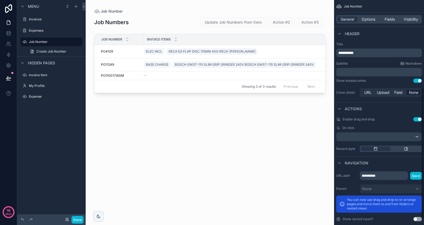
scroll to position [161, 0]
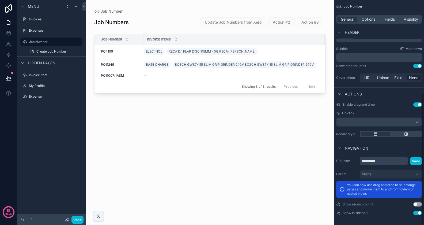
click at [408, 136] on div "scrollable content" at bounding box center [391, 134] width 62 height 6
click at [408, 132] on icon "scrollable content" at bounding box center [406, 134] width 4 height 4
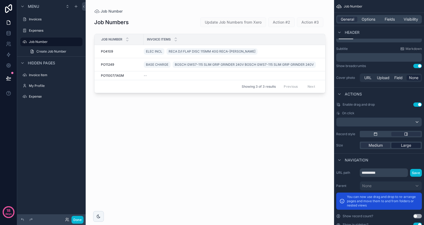
click at [410, 144] on span "Large" at bounding box center [406, 145] width 10 height 5
click at [379, 136] on div "scrollable content" at bounding box center [391, 134] width 62 height 6
click at [377, 133] on icon "scrollable content" at bounding box center [376, 134] width 4 height 4
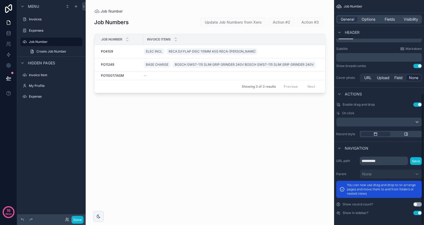
click at [419, 212] on button "Use setting" at bounding box center [418, 213] width 9 height 4
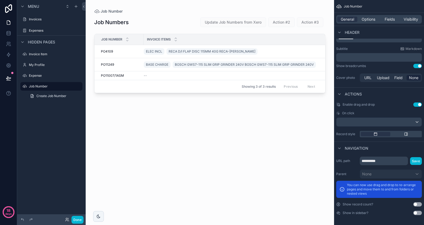
click at [419, 212] on button "Use setting" at bounding box center [418, 213] width 9 height 4
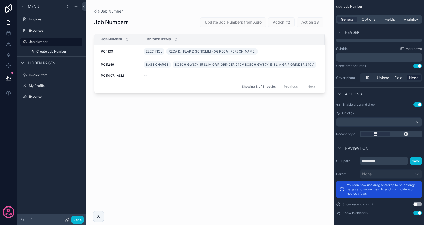
click at [244, 102] on div "Job Numbers Update Job Numbers from Xero Action #2 Action #3 Job Number Invoice…" at bounding box center [209, 116] width 231 height 204
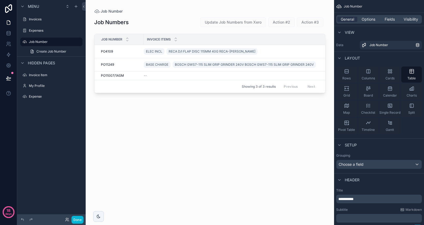
click at [216, 20] on span "Update Job Numbers from Xero" at bounding box center [233, 21] width 66 height 5
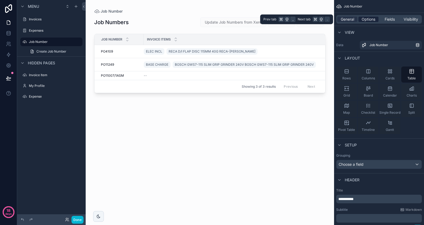
click at [366, 19] on span "Options" at bounding box center [369, 19] width 14 height 5
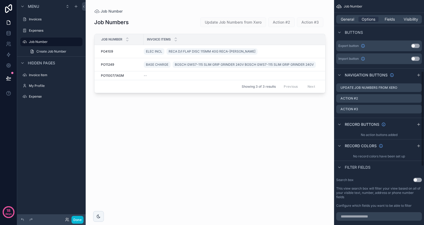
scroll to position [204, 0]
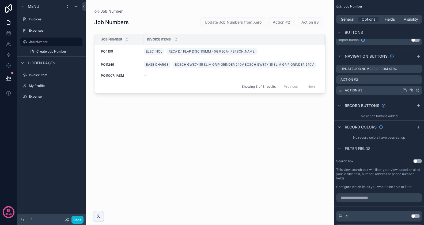
click at [418, 90] on icon "scrollable content" at bounding box center [418, 90] width 2 height 2
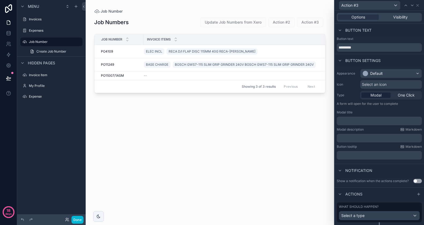
scroll to position [12, 0]
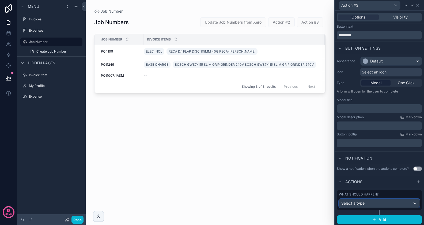
click at [391, 202] on div "Select a type" at bounding box center [379, 203] width 80 height 9
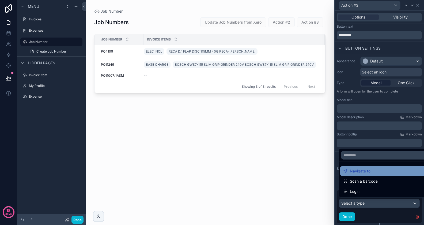
click at [376, 170] on div "Navigate to" at bounding box center [386, 171] width 84 height 6
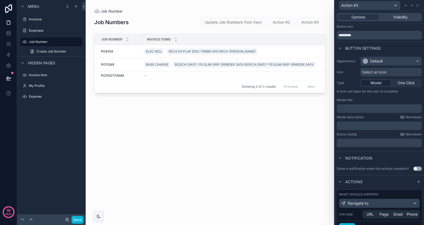
scroll to position [36, 0]
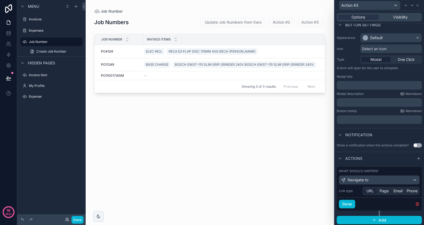
click at [372, 192] on span "URL" at bounding box center [370, 190] width 7 height 5
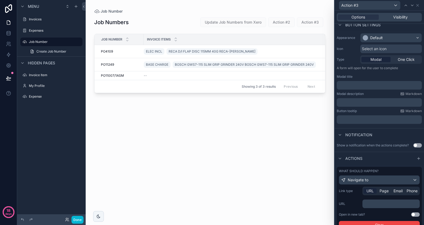
click at [374, 200] on div "﻿" at bounding box center [391, 203] width 57 height 9
click at [373, 202] on p "﻿" at bounding box center [392, 203] width 54 height 5
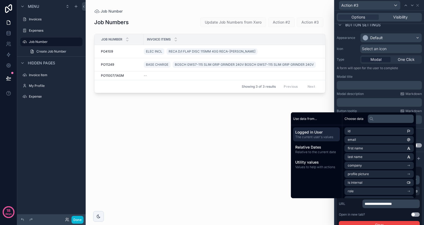
click at [316, 216] on div "Job Numbers Update Job Numbers from Xero Action #2 Action #3 Job Number Invoice…" at bounding box center [209, 116] width 231 height 204
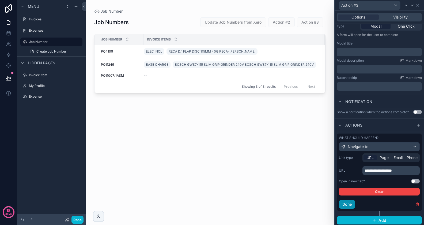
click at [348, 202] on button "Done" at bounding box center [347, 204] width 16 height 9
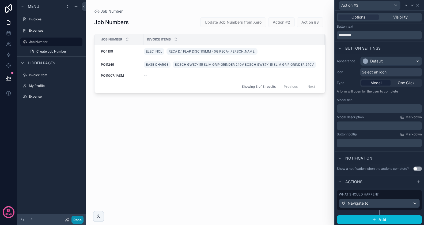
click at [80, 217] on button "Done" at bounding box center [78, 220] width 12 height 8
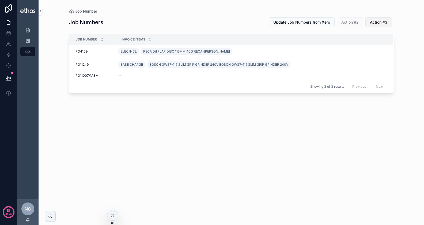
click at [376, 22] on span "Action #3" at bounding box center [378, 22] width 17 height 5
click at [379, 23] on span "Action #3" at bounding box center [378, 22] width 17 height 5
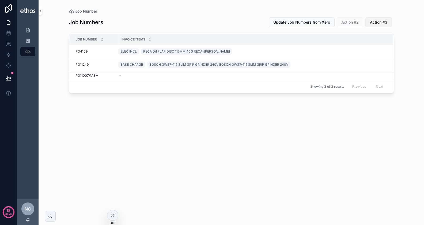
click at [379, 23] on span "Action #3" at bounding box center [378, 22] width 17 height 5
click at [290, 24] on span "Update Job Numbers from Xero" at bounding box center [301, 22] width 57 height 5
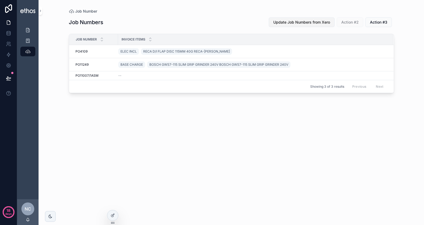
click at [290, 24] on span "Update Job Numbers from Xero" at bounding box center [301, 22] width 57 height 5
click at [360, 27] on div "Job Numbers Update Job Numbers from Xero Action #2 Action #3 Job Number Invoice…" at bounding box center [231, 116] width 325 height 204
click at [357, 20] on span "Action #2" at bounding box center [350, 21] width 27 height 5
click at [372, 21] on span "Action #3" at bounding box center [378, 22] width 17 height 5
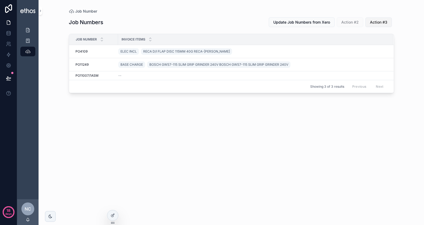
click at [372, 21] on span "Action #3" at bounding box center [378, 22] width 17 height 5
click at [113, 214] on icon at bounding box center [113, 215] width 4 height 4
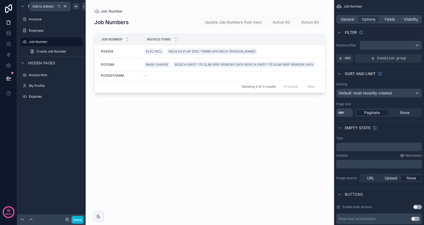
click at [76, 5] on icon "scrollable content" at bounding box center [76, 6] width 4 height 4
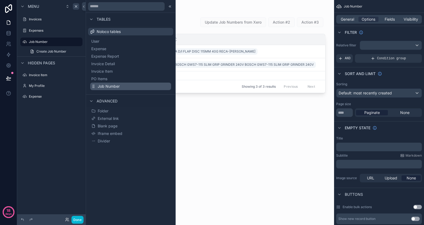
click at [109, 87] on span "Job Number" at bounding box center [109, 86] width 22 height 5
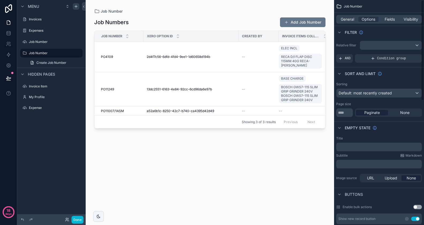
click at [353, 16] on div "General Options Fields Visibility" at bounding box center [379, 19] width 86 height 9
click at [350, 18] on span "General" at bounding box center [347, 19] width 13 height 5
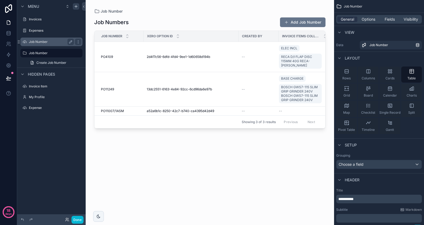
click at [48, 42] on label "Job Number" at bounding box center [50, 42] width 43 height 4
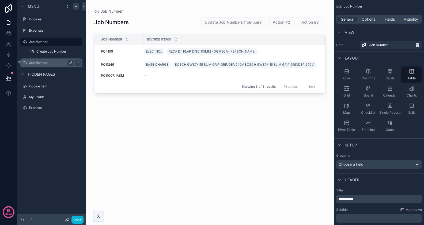
click at [45, 62] on label "Job Number" at bounding box center [50, 63] width 43 height 4
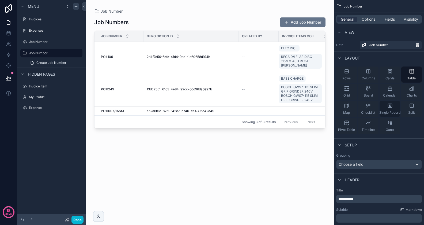
click at [397, 107] on div "Single Record" at bounding box center [390, 109] width 21 height 16
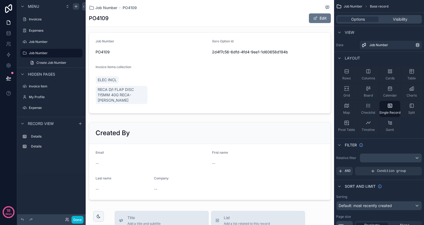
scroll to position [3, 0]
click at [369, 106] on icon "scrollable content" at bounding box center [368, 105] width 5 height 5
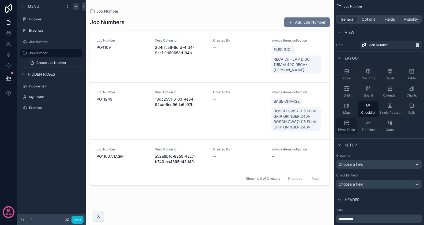
click at [351, 122] on div "Pivot Table" at bounding box center [346, 126] width 21 height 16
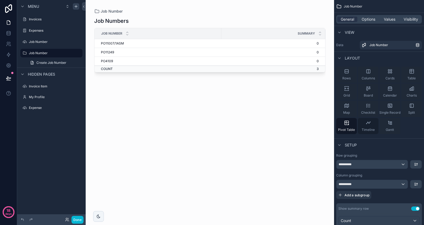
click at [370, 122] on icon "scrollable content" at bounding box center [368, 122] width 5 height 5
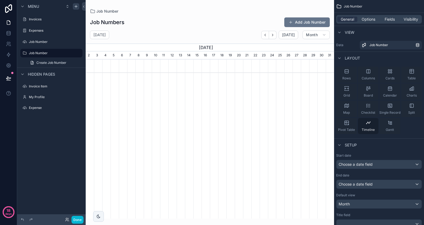
scroll to position [0, 248]
click at [373, 18] on span "Options" at bounding box center [369, 19] width 14 height 5
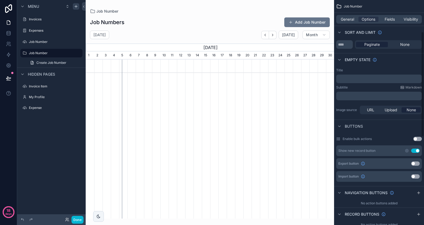
scroll to position [122, 0]
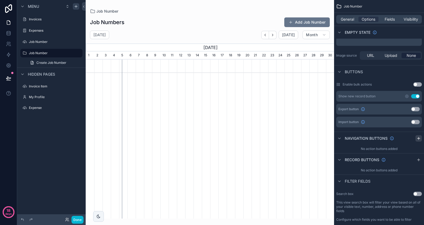
click at [419, 137] on icon "scrollable content" at bounding box center [419, 138] width 4 height 4
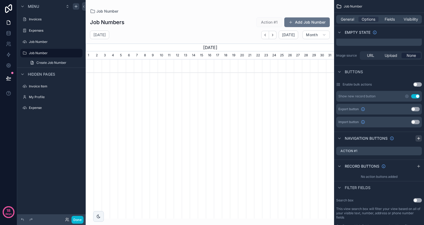
scroll to position [0, 248]
click at [418, 151] on icon "scrollable content" at bounding box center [418, 151] width 4 height 4
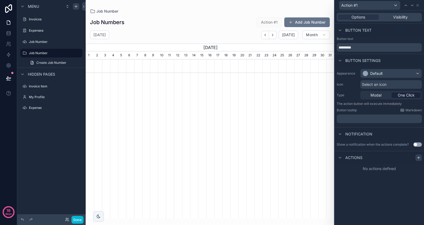
click at [419, 158] on icon at bounding box center [419, 157] width 0 height 2
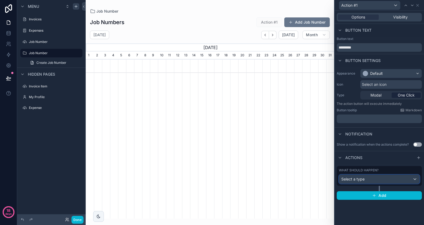
click at [403, 175] on div "Select a type" at bounding box center [379, 179] width 80 height 9
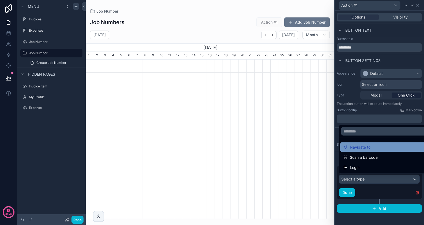
click at [391, 149] on div "Navigate to" at bounding box center [386, 147] width 84 height 6
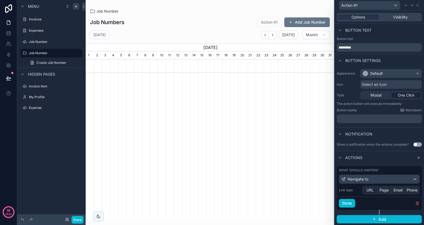
click at [373, 189] on span "URL" at bounding box center [370, 189] width 7 height 5
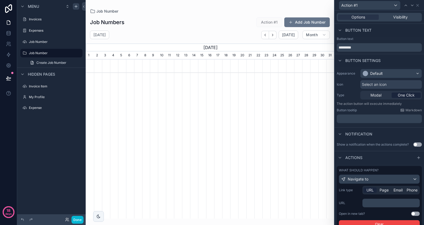
click at [369, 203] on p "﻿" at bounding box center [392, 202] width 54 height 5
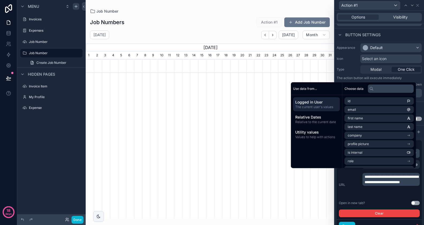
scroll to position [47, 0]
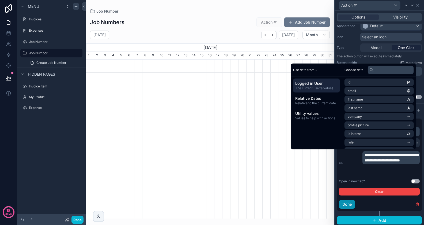
click at [349, 204] on button "Done" at bounding box center [347, 204] width 16 height 9
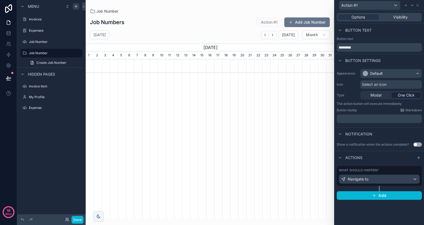
scroll to position [0, 0]
click at [80, 220] on button "Done" at bounding box center [78, 220] width 12 height 8
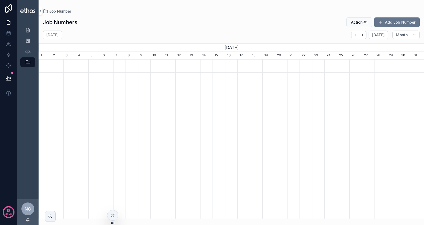
scroll to position [0, 385]
click at [354, 25] on span "Action #1" at bounding box center [359, 22] width 17 height 5
click at [114, 214] on icon at bounding box center [114, 214] width 1 height 1
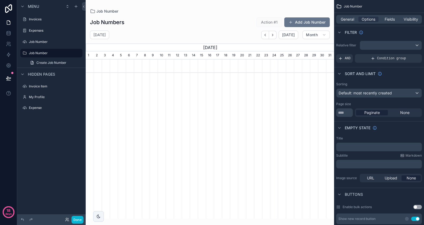
scroll to position [0, 248]
click at [43, 44] on label "Job Number" at bounding box center [50, 42] width 43 height 4
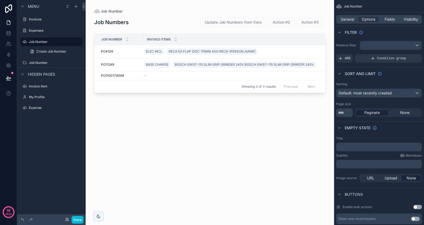
click at [131, 47] on div "scrollable content" at bounding box center [210, 109] width 249 height 218
click at [133, 50] on div "PO4109 PO4109" at bounding box center [120, 51] width 39 height 4
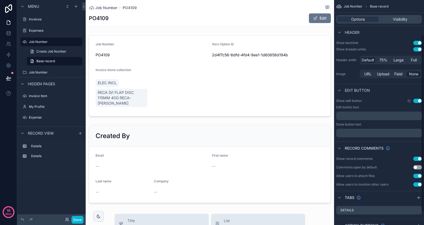
scroll to position [61, 0]
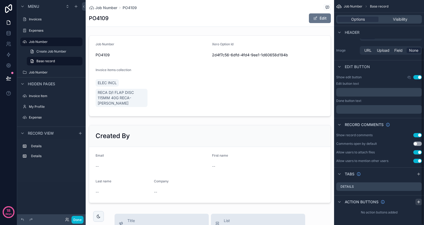
click at [418, 202] on icon "scrollable content" at bounding box center [419, 202] width 2 height 0
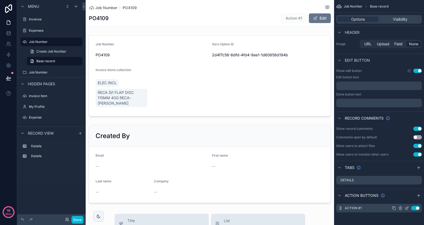
click at [407, 208] on icon "scrollable content" at bounding box center [407, 208] width 4 height 4
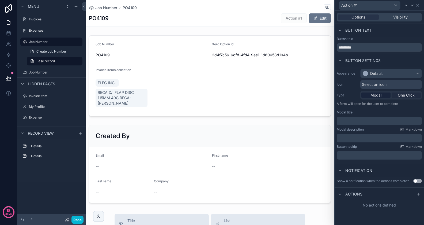
click at [406, 94] on span "One Click" at bounding box center [406, 94] width 17 height 5
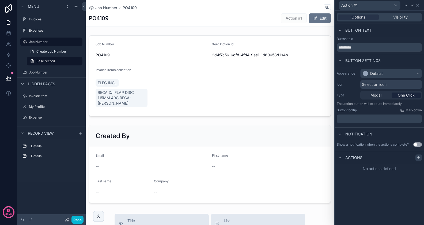
click at [419, 157] on icon at bounding box center [419, 157] width 0 height 2
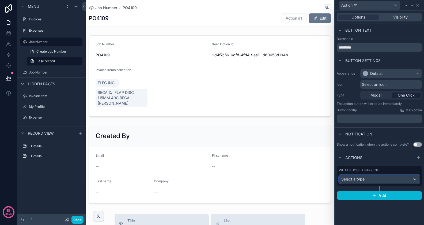
click at [378, 178] on div "Select a type" at bounding box center [379, 179] width 80 height 9
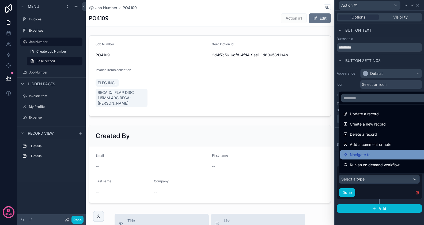
click at [379, 154] on div "Navigate to" at bounding box center [386, 154] width 84 height 6
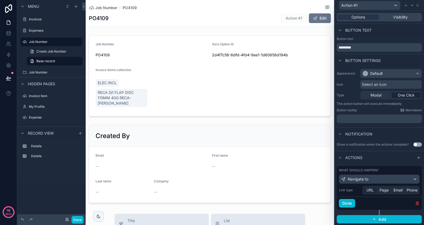
click at [372, 189] on span "URL" at bounding box center [370, 189] width 7 height 5
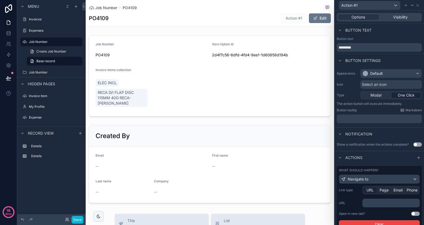
click at [372, 201] on p "﻿" at bounding box center [392, 202] width 54 height 5
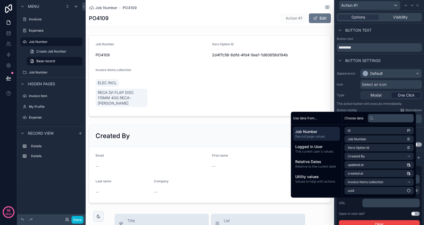
scroll to position [0, 0]
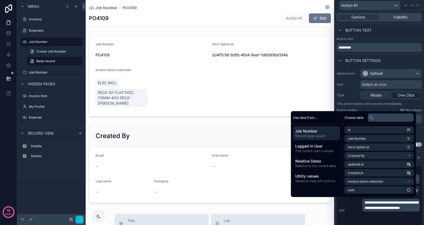
click at [372, 201] on span "**********" at bounding box center [392, 204] width 54 height 9
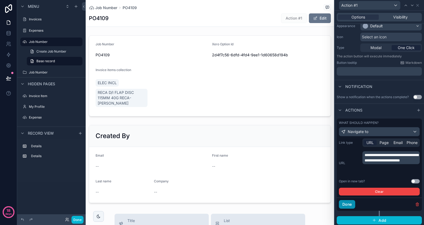
click at [353, 203] on button "Done" at bounding box center [347, 204] width 16 height 9
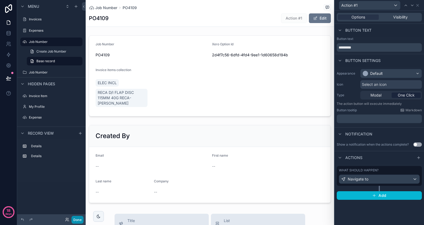
click at [77, 220] on button "Done" at bounding box center [78, 220] width 12 height 8
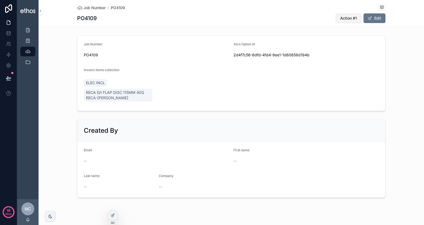
click at [346, 19] on span "Action #1" at bounding box center [348, 18] width 17 height 5
click at [116, 214] on div at bounding box center [112, 215] width 11 height 10
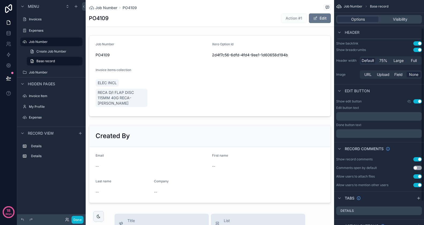
scroll to position [67, 0]
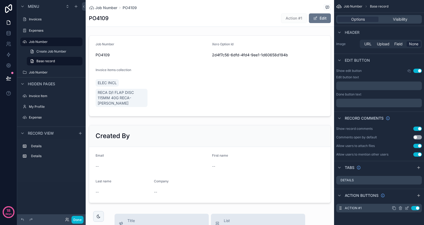
click at [407, 207] on icon "scrollable content" at bounding box center [407, 208] width 4 height 4
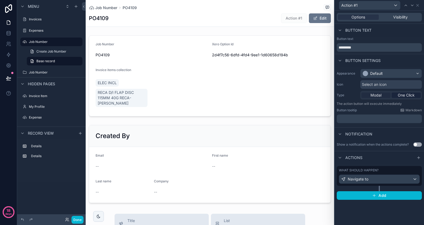
click at [381, 94] on span "Modal" at bounding box center [376, 94] width 11 height 5
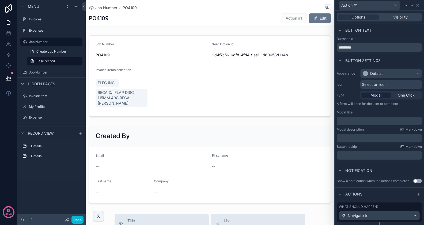
scroll to position [12, 0]
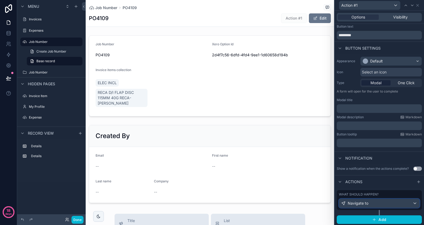
click at [381, 203] on div "Navigate to" at bounding box center [379, 203] width 80 height 9
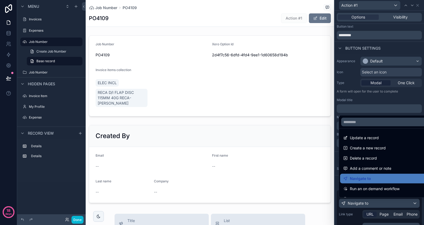
click at [381, 203] on div at bounding box center [379, 112] width 89 height 225
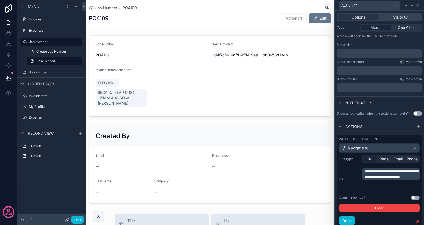
scroll to position [72, 0]
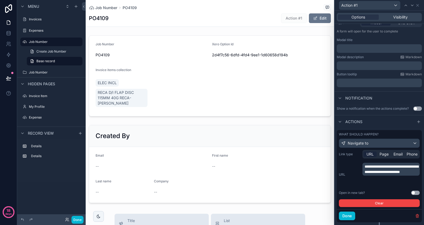
click at [385, 50] on p "﻿" at bounding box center [380, 48] width 82 height 5
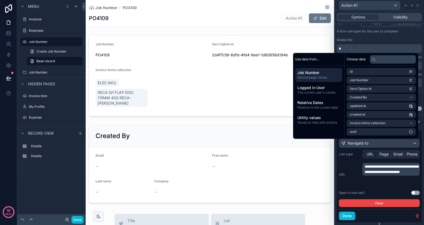
click at [363, 43] on div "Modal title *" at bounding box center [379, 45] width 85 height 15
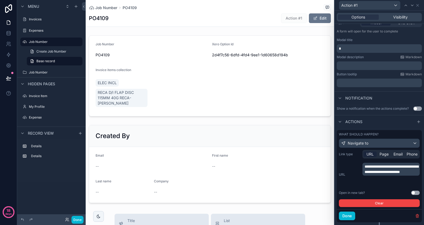
click at [357, 71] on div "Appearance Default Icon Select an icon Type Modal One Click A form will open fo…" at bounding box center [379, 41] width 89 height 95
click at [359, 67] on p "﻿" at bounding box center [380, 65] width 82 height 5
click at [361, 60] on div "Modal description Markdown *" at bounding box center [379, 62] width 85 height 15
click at [360, 79] on div "﻿" at bounding box center [379, 82] width 85 height 9
click at [359, 83] on p "﻿" at bounding box center [380, 82] width 82 height 5
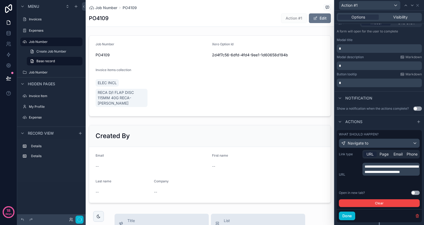
click at [363, 76] on div "Button tooltip Markdown" at bounding box center [379, 74] width 85 height 4
click at [350, 213] on button "Done" at bounding box center [347, 215] width 16 height 9
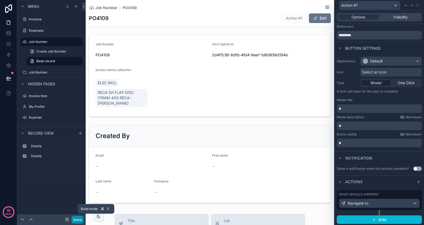
click at [77, 220] on button "Done" at bounding box center [78, 220] width 12 height 8
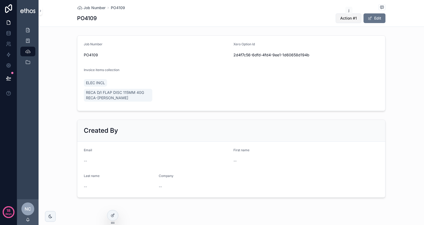
click at [347, 20] on span "Action #1" at bounding box center [348, 18] width 17 height 5
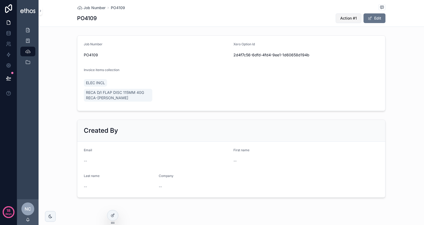
click at [347, 20] on span "Action #1" at bounding box center [348, 18] width 17 height 5
click at [111, 215] on icon at bounding box center [112, 215] width 2 height 2
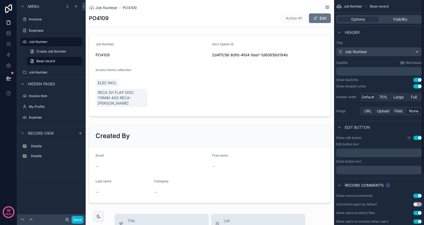
scroll to position [67, 0]
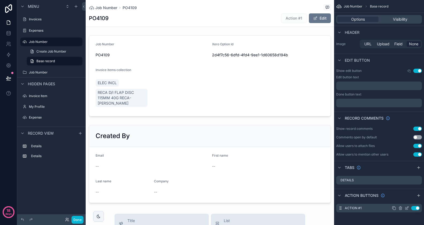
click at [408, 208] on icon "scrollable content" at bounding box center [407, 208] width 4 height 4
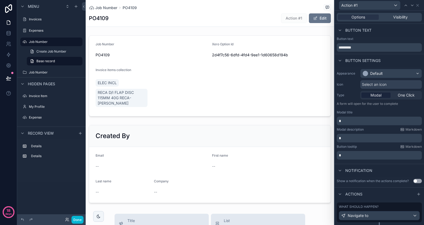
scroll to position [12, 0]
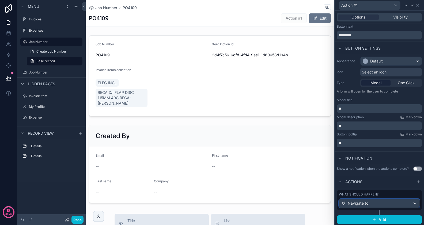
click at [409, 201] on div "Navigate to" at bounding box center [379, 203] width 80 height 9
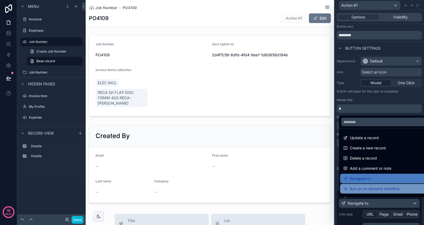
click at [387, 186] on span "Run an on demand workflow" at bounding box center [375, 188] width 50 height 6
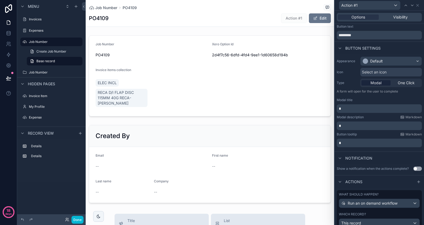
scroll to position [64, 0]
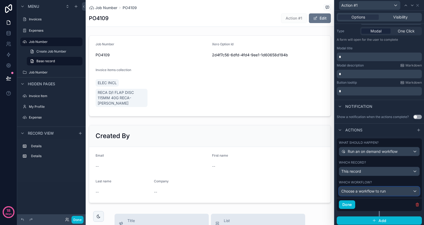
click at [377, 189] on span "Choose a workflow to run" at bounding box center [364, 191] width 44 height 5
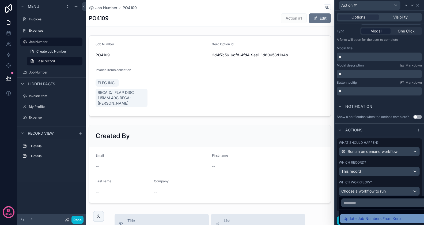
click at [372, 217] on span "Update Job Numbers From Xero" at bounding box center [372, 218] width 57 height 6
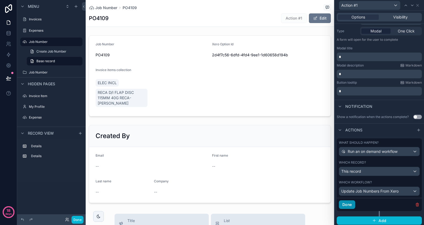
click at [344, 202] on button "Done" at bounding box center [347, 204] width 16 height 9
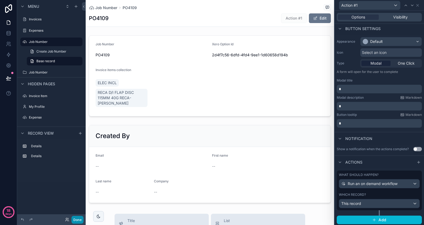
click at [78, 220] on button "Done" at bounding box center [78, 220] width 12 height 8
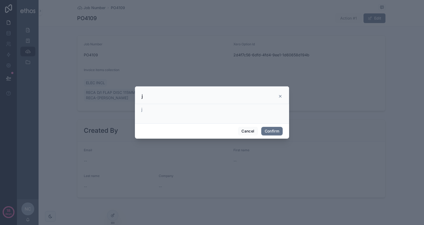
click at [280, 97] on icon at bounding box center [280, 96] width 2 height 2
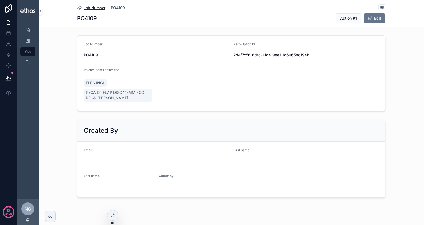
click at [92, 8] on span "Job Number" at bounding box center [95, 7] width 22 height 5
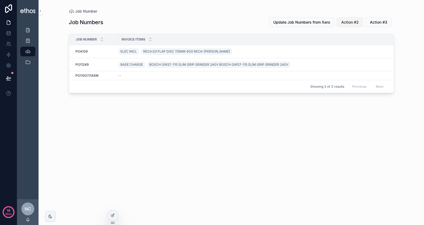
click at [350, 22] on span "Action #2" at bounding box center [350, 22] width 17 height 5
click at [380, 22] on span "Action #3" at bounding box center [378, 22] width 17 height 5
click at [306, 20] on span "Update Job Numbers from Xero" at bounding box center [301, 22] width 57 height 5
click at [114, 215] on icon at bounding box center [113, 214] width 2 height 2
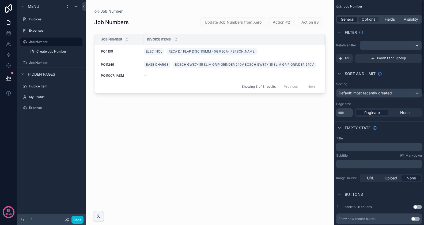
click at [351, 19] on span "General" at bounding box center [347, 19] width 13 height 5
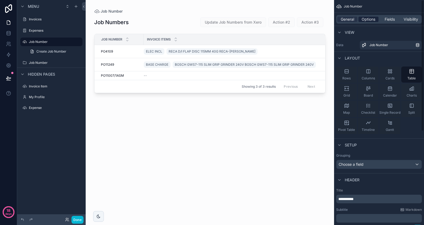
click at [369, 19] on span "Options" at bounding box center [369, 19] width 14 height 5
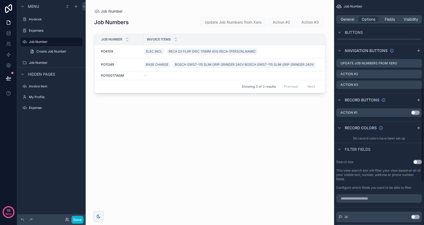
scroll to position [210, 0]
click at [418, 74] on icon "scrollable content" at bounding box center [418, 74] width 4 height 4
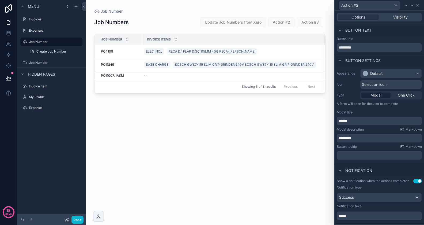
click at [376, 153] on p "﻿" at bounding box center [380, 154] width 82 height 5
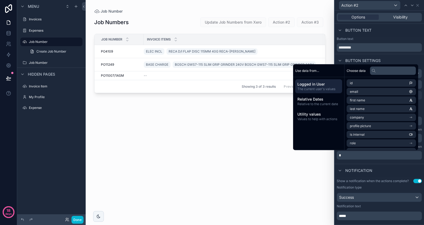
click at [360, 174] on div "Notification" at bounding box center [379, 170] width 89 height 13
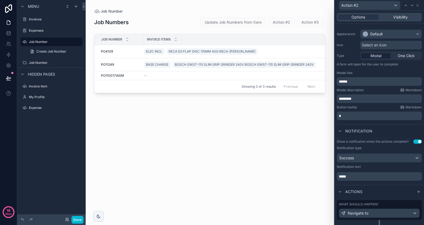
scroll to position [49, 0]
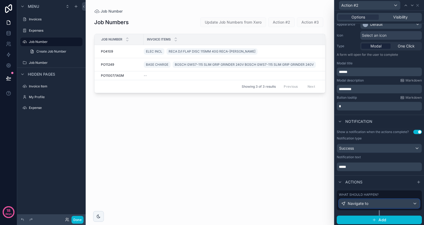
click at [370, 203] on div "Navigate to" at bounding box center [379, 203] width 80 height 9
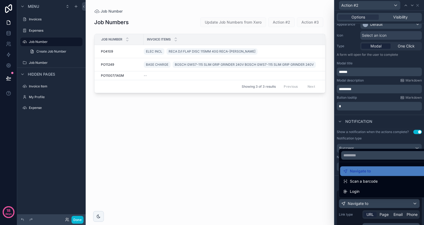
click at [358, 204] on div at bounding box center [379, 112] width 89 height 225
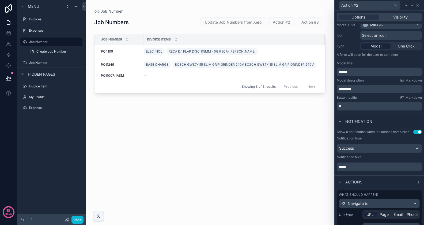
scroll to position [15, 0]
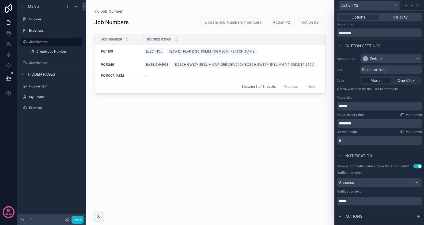
click at [384, 83] on div "Modal" at bounding box center [376, 80] width 29 height 5
click at [384, 79] on div "Modal" at bounding box center [376, 80] width 29 height 5
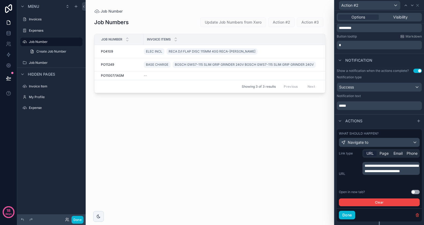
scroll to position [121, 0]
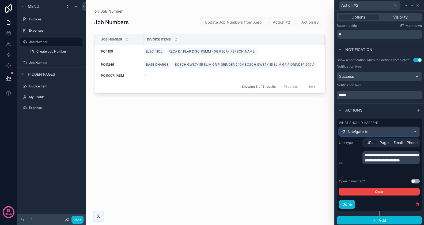
click at [370, 129] on div "Navigate to" at bounding box center [379, 131] width 80 height 9
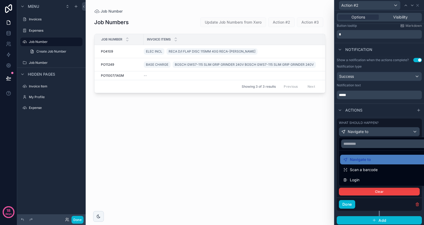
click at [379, 132] on div at bounding box center [379, 112] width 89 height 225
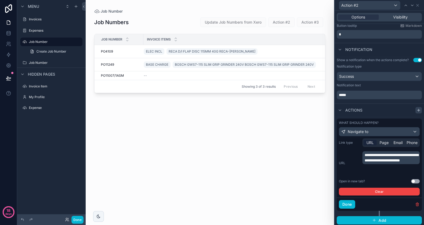
click at [417, 110] on icon at bounding box center [419, 110] width 4 height 4
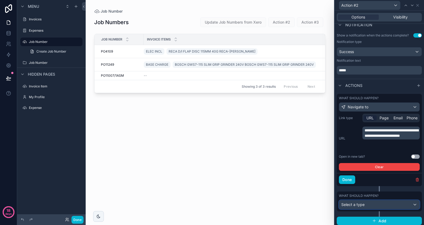
click at [374, 207] on div "Select a type" at bounding box center [379, 204] width 80 height 9
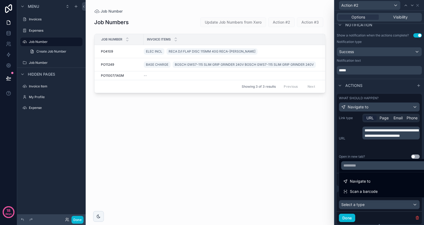
click at [367, 207] on div at bounding box center [379, 112] width 89 height 225
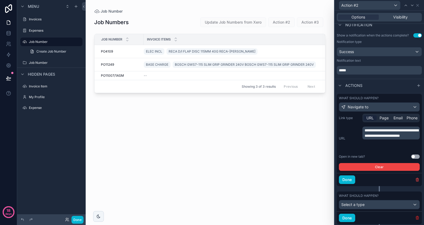
click at [419, 216] on icon "button" at bounding box center [417, 217] width 4 height 4
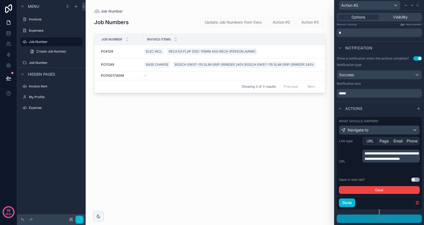
scroll to position [121, 0]
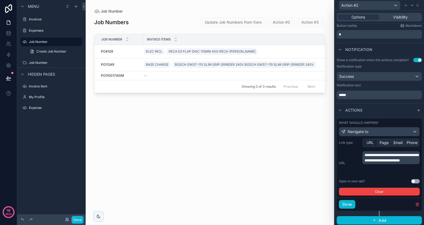
click at [323, 161] on div "scrollable content" at bounding box center [210, 109] width 249 height 218
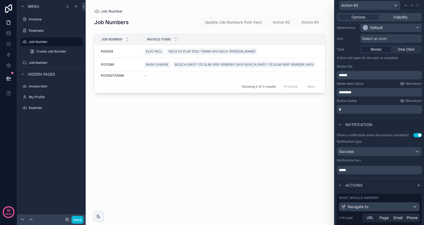
scroll to position [30, 0]
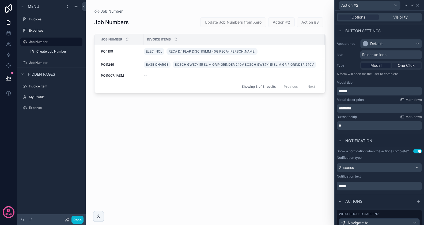
click at [401, 63] on span "One Click" at bounding box center [406, 65] width 17 height 5
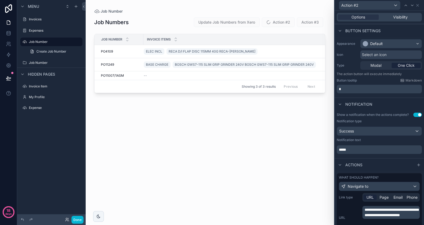
scroll to position [84, 0]
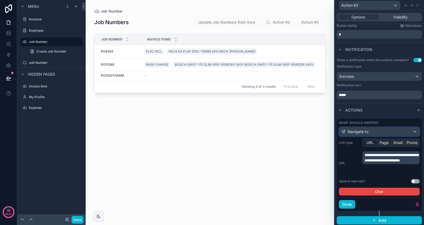
click at [370, 134] on div "Navigate to" at bounding box center [379, 131] width 80 height 9
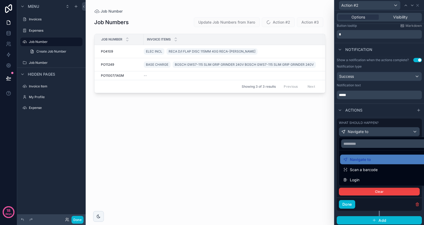
click at [369, 134] on div at bounding box center [379, 112] width 89 height 225
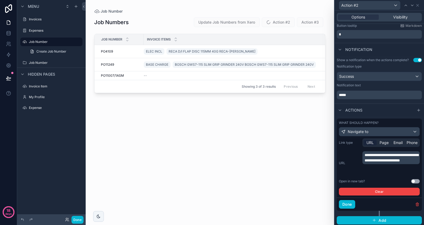
click at [333, 138] on div "Job Number Job Numbers Update Job Numbers from Xero Action #2 Action #3 Job Num…" at bounding box center [210, 109] width 249 height 218
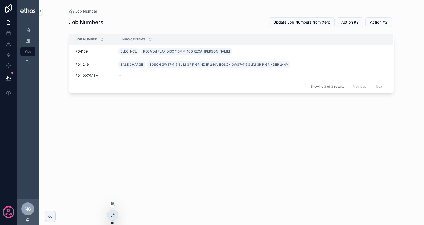
click at [113, 214] on icon at bounding box center [113, 214] width 2 height 2
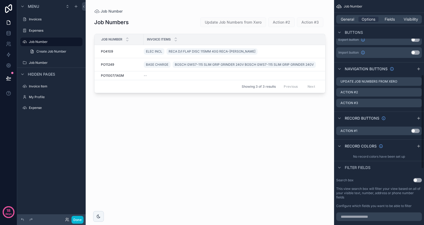
scroll to position [141, 0]
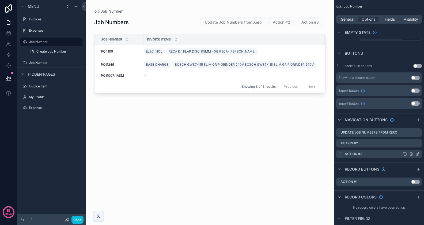
click at [418, 154] on icon "scrollable content" at bounding box center [418, 154] width 2 height 2
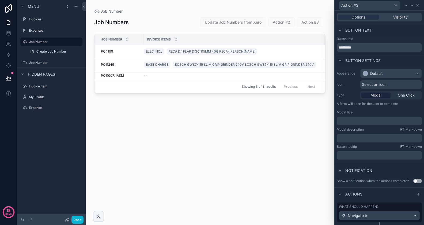
scroll to position [12, 0]
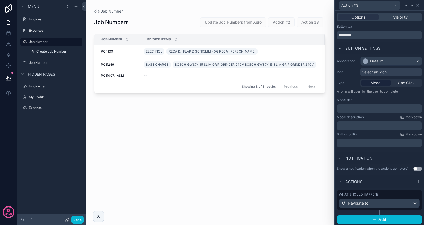
click at [392, 198] on div "What should happen? Navigate to" at bounding box center [379, 200] width 81 height 16
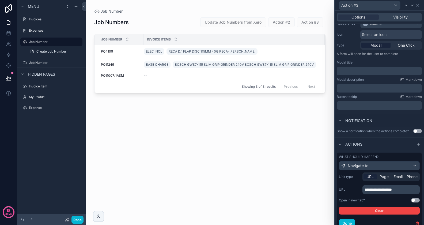
scroll to position [69, 0]
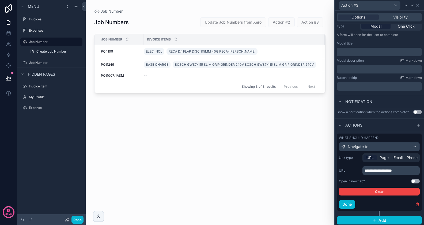
click at [385, 160] on div "URL Page Email Phone" at bounding box center [391, 157] width 57 height 9
click at [385, 158] on span "Page" at bounding box center [384, 157] width 9 height 5
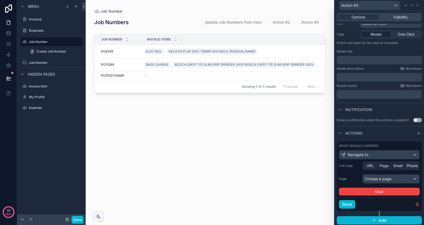
click at [397, 165] on span "Email" at bounding box center [398, 165] width 9 height 5
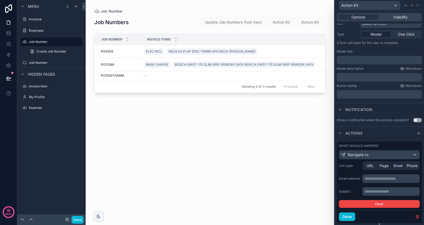
click at [384, 167] on span "Page" at bounding box center [384, 165] width 9 height 5
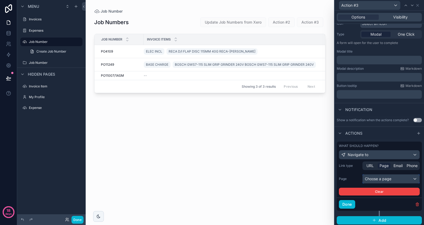
click at [384, 178] on div "Choose a page" at bounding box center [391, 178] width 57 height 9
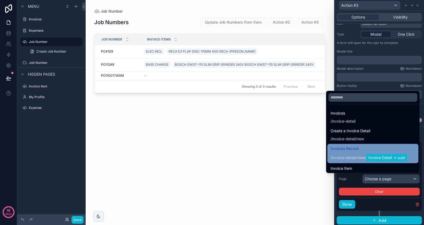
click at [357, 155] on span "view" at bounding box center [361, 157] width 8 height 5
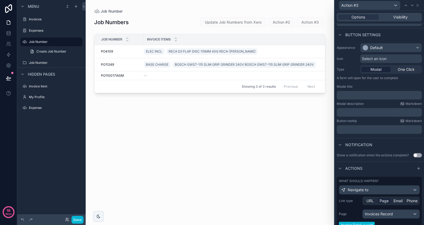
scroll to position [0, 0]
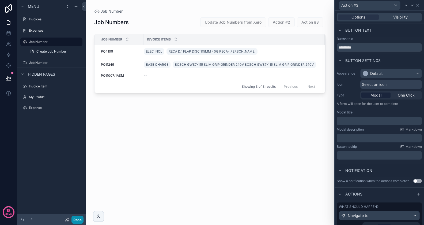
click at [73, 222] on button "Done" at bounding box center [78, 220] width 12 height 8
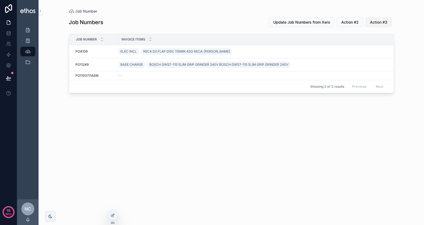
click at [378, 20] on span "Action #3" at bounding box center [378, 22] width 17 height 5
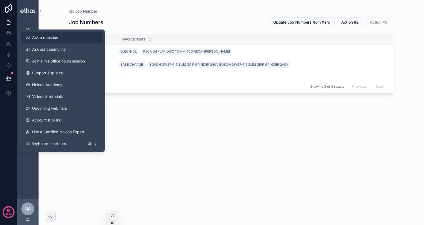
click at [59, 39] on div "Ask a question" at bounding box center [62, 37] width 73 height 5
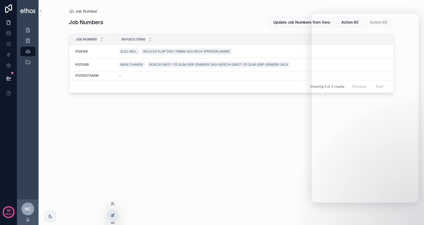
click at [113, 212] on div at bounding box center [112, 215] width 11 height 10
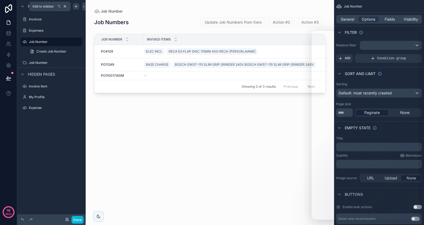
click at [77, 6] on icon "scrollable content" at bounding box center [76, 6] width 2 height 0
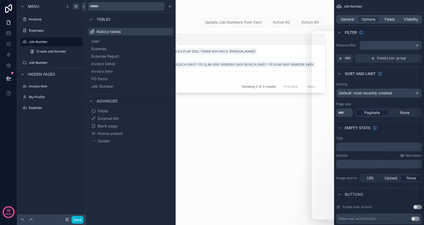
click at [211, 101] on div "scrollable content" at bounding box center [210, 109] width 249 height 218
click at [172, 7] on icon at bounding box center [170, 6] width 4 height 4
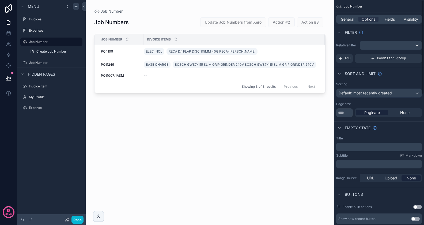
click at [301, 143] on div "Job Numbers Update Job Numbers from Xero Action #2 Action #3 Job Number Invoice…" at bounding box center [209, 116] width 231 height 204
click at [78, 219] on button "Done" at bounding box center [78, 220] width 12 height 8
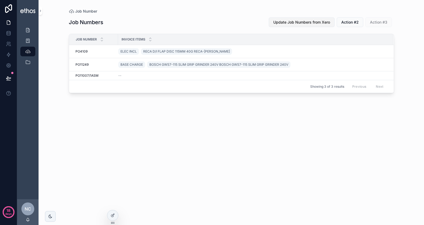
click at [305, 22] on span "Update Job Numbers from Xero" at bounding box center [301, 22] width 57 height 5
click at [343, 20] on span "Action #2" at bounding box center [350, 22] width 17 height 5
click at [353, 21] on span "Action #2" at bounding box center [350, 22] width 17 height 5
click at [316, 25] on button "Update Job Numbers from Xero" at bounding box center [302, 22] width 66 height 10
click at [356, 21] on span "Action #2" at bounding box center [350, 22] width 17 height 5
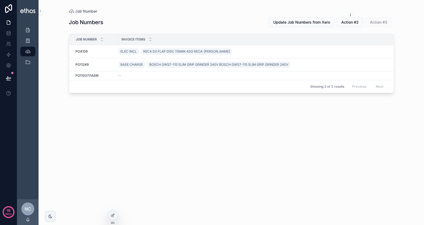
click at [349, 15] on div "j j" at bounding box center [350, 15] width 7 height 8
click at [350, 19] on button "Action #2" at bounding box center [350, 22] width 27 height 10
click at [325, 12] on div "Job Number" at bounding box center [231, 11] width 325 height 5
click at [291, 22] on span "Update Job Numbers from Xero" at bounding box center [301, 22] width 57 height 5
click at [113, 213] on icon at bounding box center [113, 215] width 4 height 4
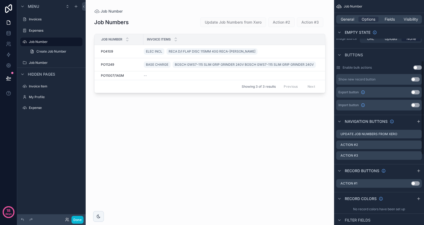
scroll to position [147, 0]
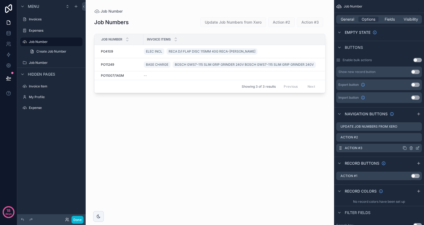
click at [419, 148] on icon "scrollable content" at bounding box center [418, 148] width 4 height 4
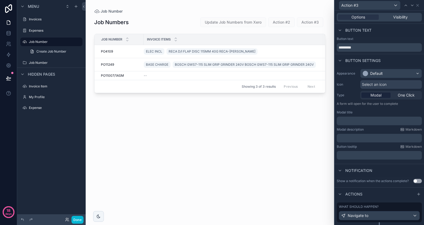
scroll to position [12, 0]
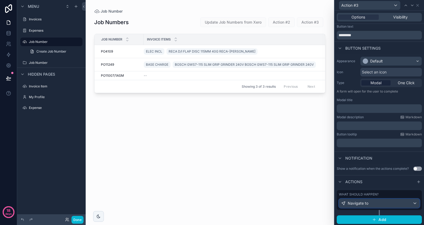
click at [384, 200] on div "Navigate to" at bounding box center [379, 203] width 80 height 9
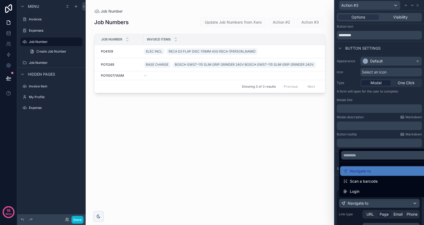
click at [402, 81] on div at bounding box center [379, 112] width 89 height 225
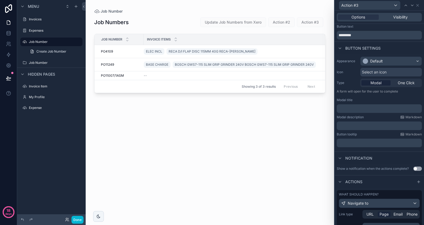
click at [402, 81] on span "One Click" at bounding box center [406, 82] width 17 height 5
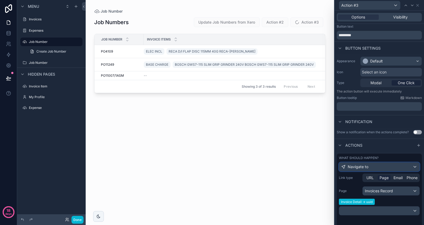
click at [382, 164] on div "Navigate to" at bounding box center [379, 166] width 80 height 9
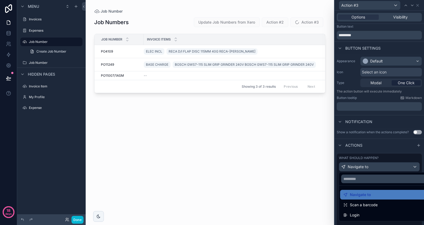
click at [383, 149] on div at bounding box center [379, 112] width 89 height 225
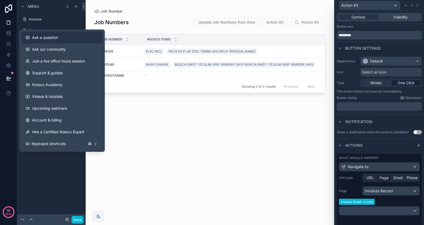
click at [56, 41] on button "Ask a question" at bounding box center [61, 38] width 81 height 12
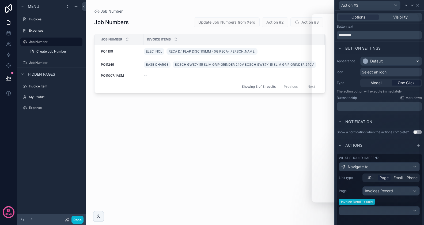
click at [184, 104] on div "scrollable content" at bounding box center [210, 109] width 249 height 218
click at [364, 35] on input "*********" at bounding box center [379, 35] width 85 height 9
drag, startPoint x: 363, startPoint y: 35, endPoint x: 336, endPoint y: 34, distance: 27.3
click at [337, 34] on input "*********" at bounding box center [379, 35] width 85 height 9
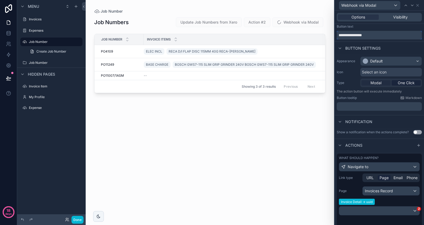
type input "**********"
click at [382, 84] on div "Modal" at bounding box center [376, 82] width 29 height 5
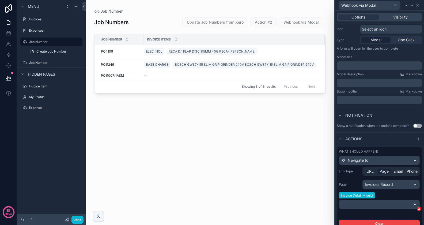
scroll to position [67, 0]
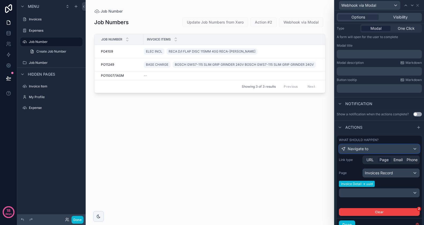
click at [382, 149] on div "Navigate to" at bounding box center [379, 148] width 80 height 9
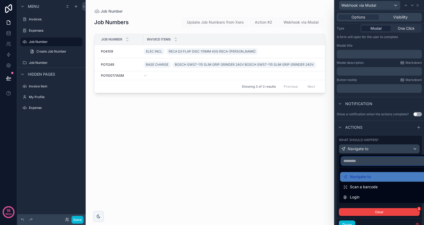
click at [378, 159] on input "text" at bounding box center [386, 160] width 89 height 9
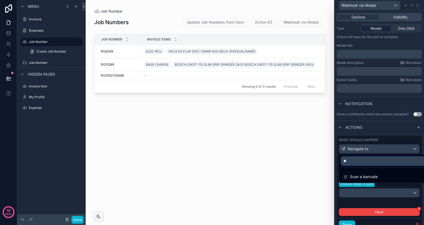
type input "***"
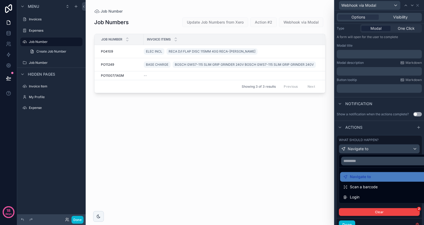
click at [325, 151] on div "Job Numbers Update Job Numbers from Xero Action #2 Webhook via Modal Job Number…" at bounding box center [209, 116] width 231 height 204
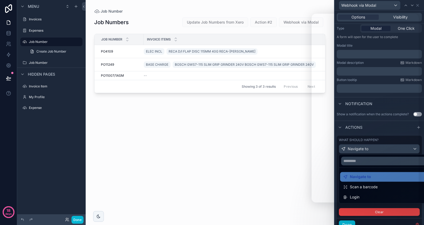
click at [272, 109] on div "Job Numbers Update Job Numbers from Xero Action #2 Webhook via Modal Job Number…" at bounding box center [209, 116] width 231 height 204
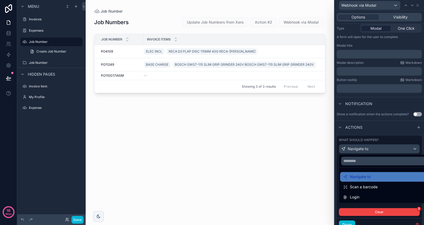
click at [406, 6] on div at bounding box center [379, 112] width 89 height 225
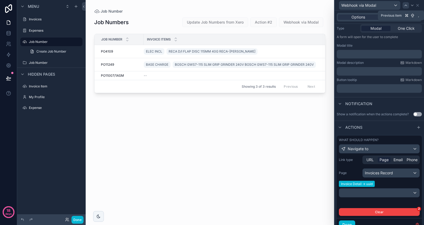
click at [406, 6] on icon at bounding box center [406, 5] width 4 height 4
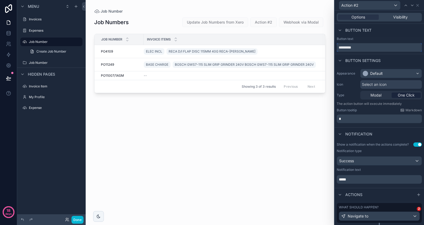
click at [379, 48] on input "*********" at bounding box center [379, 47] width 85 height 9
type input "**********"
click at [395, 38] on div "Button text" at bounding box center [379, 39] width 85 height 4
click at [398, 92] on div "One Click" at bounding box center [406, 94] width 29 height 5
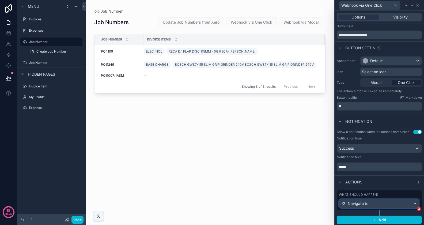
click at [370, 200] on div "Navigate to" at bounding box center [379, 203] width 80 height 9
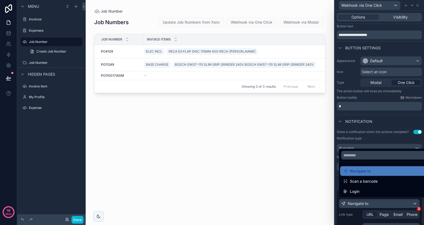
click at [369, 202] on div at bounding box center [379, 112] width 89 height 225
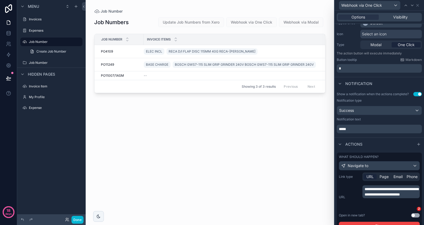
scroll to position [67, 0]
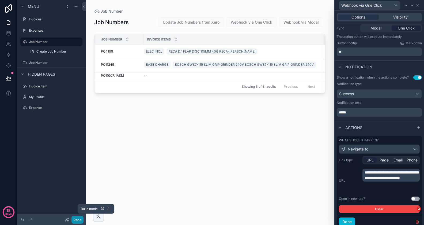
click at [77, 219] on button "Done" at bounding box center [78, 220] width 12 height 8
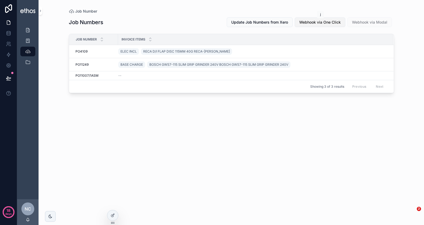
click at [319, 22] on span "Webhook via One Click" at bounding box center [320, 22] width 42 height 5
click at [319, 21] on span "Webhook via One Click" at bounding box center [320, 22] width 42 height 5
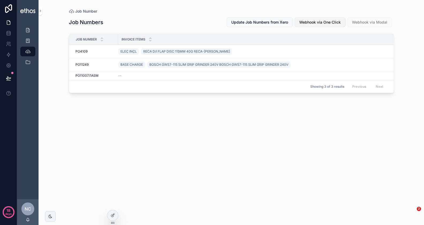
click at [319, 21] on span "Webhook via One Click" at bounding box center [320, 22] width 42 height 5
click at [111, 215] on icon at bounding box center [113, 215] width 4 height 4
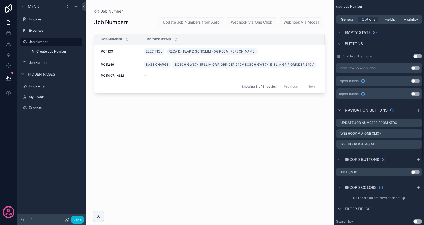
scroll to position [158, 0]
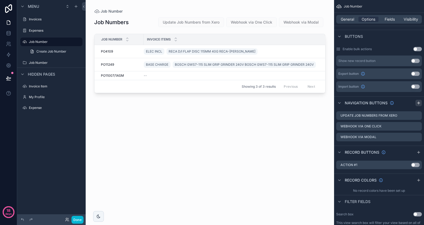
click at [419, 103] on icon "scrollable content" at bounding box center [419, 103] width 2 height 0
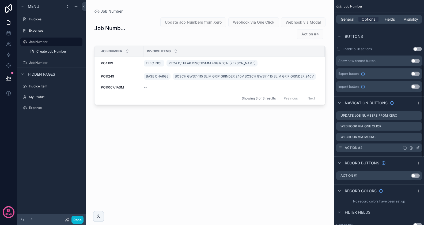
click at [418, 147] on icon "scrollable content" at bounding box center [418, 147] width 4 height 4
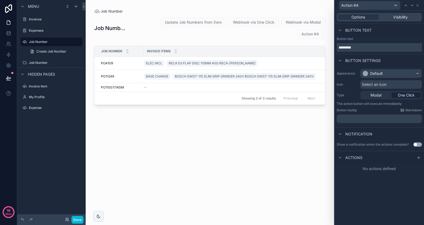
click at [381, 47] on input "*********" at bounding box center [379, 47] width 85 height 9
type input "**********"
click at [418, 158] on icon at bounding box center [419, 158] width 2 height 0
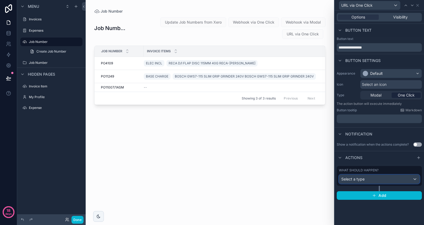
click at [389, 178] on div "Select a type" at bounding box center [379, 179] width 80 height 9
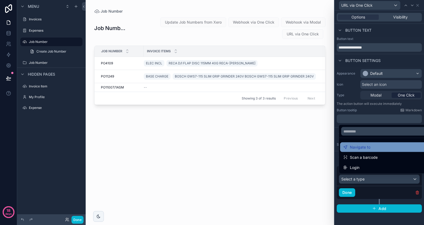
click at [365, 151] on div "Navigate to" at bounding box center [385, 147] width 91 height 10
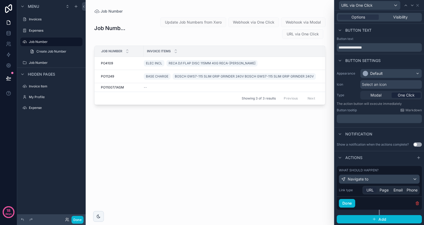
click at [372, 188] on span "URL" at bounding box center [370, 189] width 7 height 5
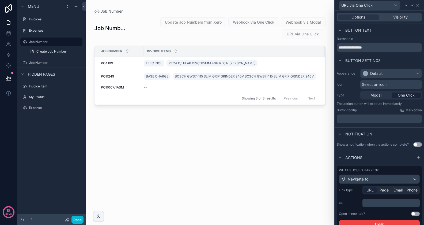
click at [372, 199] on div "﻿" at bounding box center [391, 202] width 57 height 9
click at [372, 204] on p "﻿" at bounding box center [392, 202] width 54 height 5
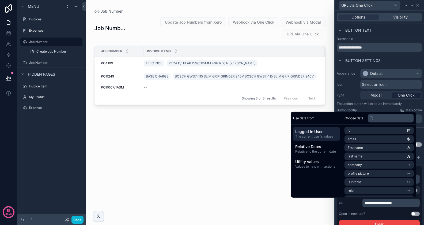
click at [360, 204] on label "URL" at bounding box center [349, 203] width 21 height 4
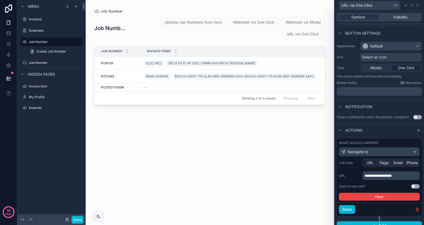
scroll to position [33, 0]
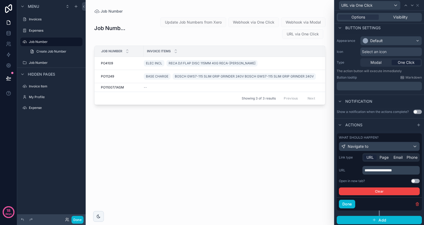
click at [415, 179] on button "Use setting" at bounding box center [415, 181] width 9 height 4
click at [353, 203] on button "Done" at bounding box center [347, 204] width 16 height 9
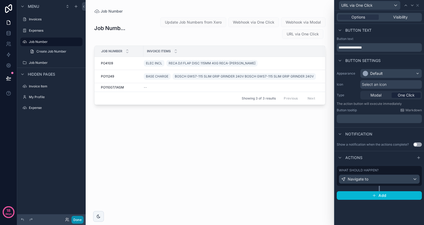
click at [79, 220] on button "Done" at bounding box center [78, 220] width 12 height 8
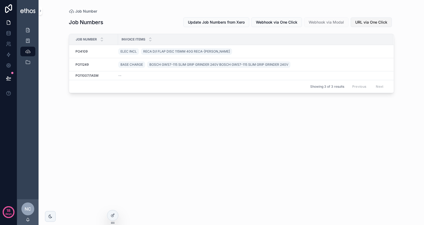
click at [361, 23] on span "URL via One Click" at bounding box center [371, 22] width 32 height 5
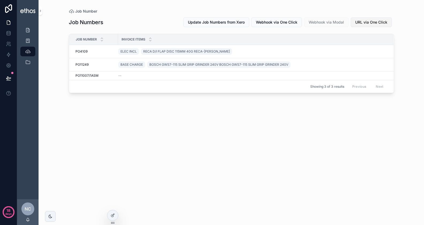
click at [361, 23] on span "URL via One Click" at bounding box center [371, 22] width 32 height 5
click at [366, 23] on span "URL via One Click" at bounding box center [371, 22] width 32 height 5
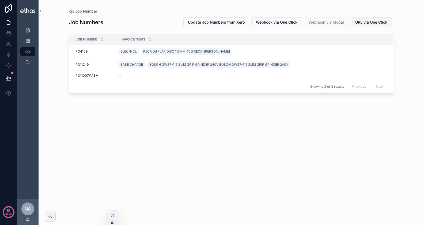
click at [364, 22] on span "URL via One Click" at bounding box center [371, 22] width 32 height 5
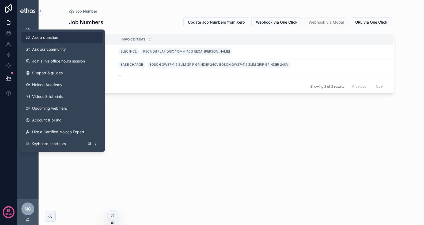
click at [46, 42] on button "Ask a question" at bounding box center [61, 38] width 81 height 12
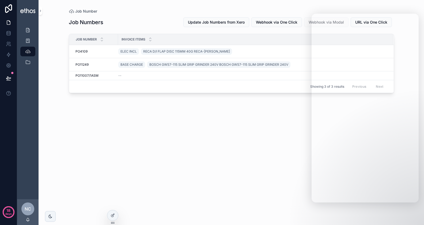
click at [256, 142] on div "Job Numbers Update Job Numbers from Xero Webhook via One Click Webhook via Moda…" at bounding box center [231, 116] width 325 height 204
click at [228, 118] on div "Job Numbers Update Job Numbers from Xero Webhook via One Click Webhook via Moda…" at bounding box center [231, 116] width 325 height 204
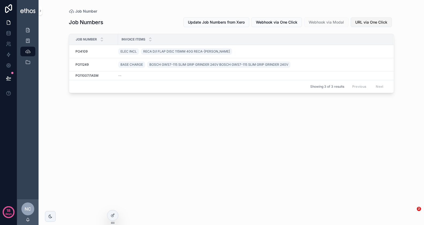
click at [371, 25] on span "URL via One Click" at bounding box center [371, 22] width 32 height 5
click at [365, 22] on span "URL via One Click" at bounding box center [371, 22] width 32 height 5
click at [283, 21] on span "Webhook via One Click" at bounding box center [277, 22] width 42 height 5
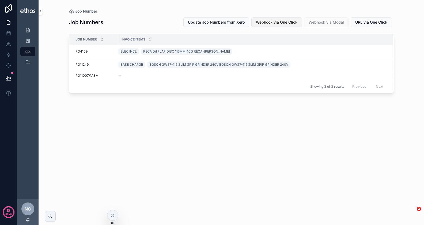
click at [291, 21] on span "Webhook via One Click" at bounding box center [277, 22] width 42 height 5
click at [292, 21] on span "Webhook via One Click" at bounding box center [277, 22] width 42 height 5
click at [331, 18] on div "Webhook via Modal" at bounding box center [326, 22] width 44 height 10
click at [329, 22] on span "Webhook via Modal" at bounding box center [326, 21] width 44 height 5
click at [320, 22] on span "Webhook via Modal" at bounding box center [326, 22] width 35 height 5
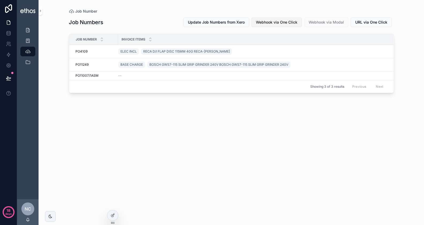
click at [290, 21] on span "Webhook via One Click" at bounding box center [277, 22] width 42 height 5
click at [234, 23] on span "Update Job Numbers from Xero" at bounding box center [216, 22] width 57 height 5
click at [378, 23] on span "URL via One Click" at bounding box center [371, 22] width 32 height 5
click at [110, 212] on div at bounding box center [112, 215] width 11 height 10
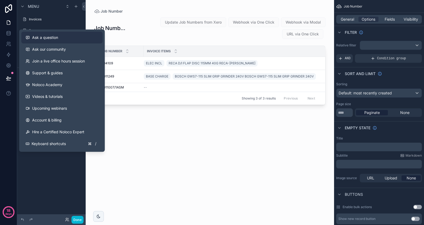
click at [50, 41] on button "Ask a question" at bounding box center [61, 38] width 81 height 12
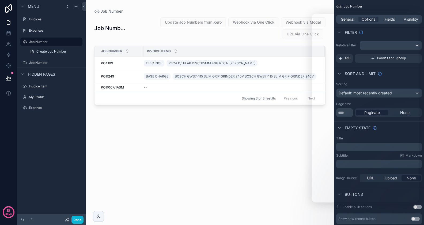
click at [283, 144] on div "scrollable content" at bounding box center [210, 109] width 249 height 218
click at [80, 218] on button "Done" at bounding box center [78, 220] width 12 height 8
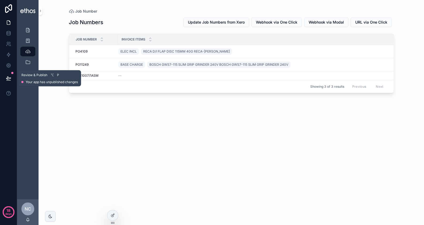
click at [10, 78] on icon at bounding box center [8, 78] width 5 height 3
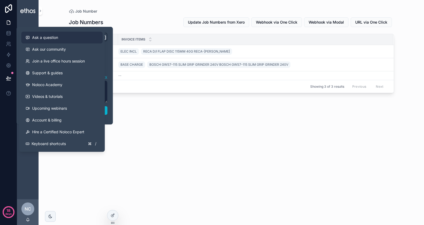
click at [44, 43] on button "Ask a question" at bounding box center [61, 38] width 81 height 12
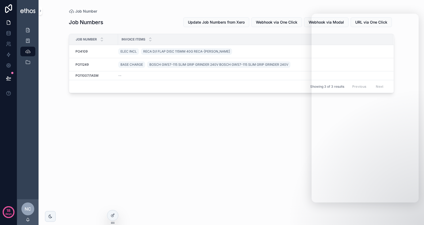
click at [204, 135] on div "Job Numbers Update Job Numbers from Xero Webhook via One Click Webhook via Moda…" at bounding box center [231, 116] width 325 height 204
click at [113, 215] on icon at bounding box center [113, 215] width 4 height 4
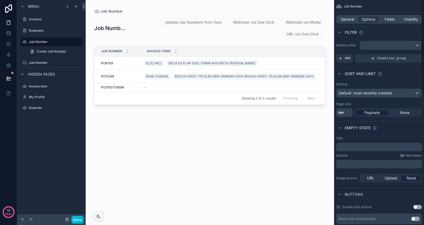
click at [348, 16] on div "General Options Fields Visibility" at bounding box center [379, 19] width 86 height 9
click at [348, 18] on span "General" at bounding box center [347, 19] width 13 height 5
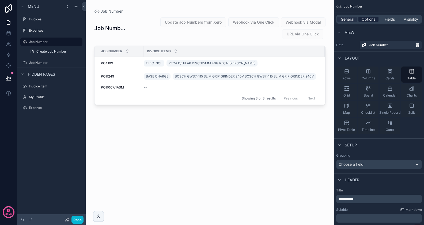
click at [374, 21] on span "Options" at bounding box center [369, 19] width 14 height 5
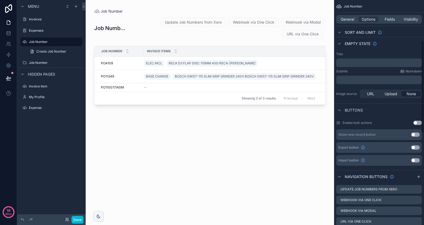
scroll to position [115, 0]
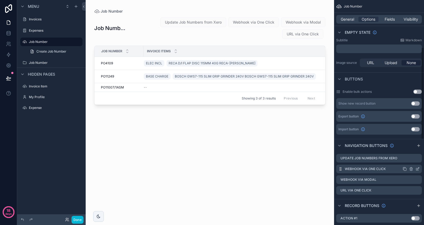
click at [417, 167] on icon "scrollable content" at bounding box center [418, 169] width 4 height 4
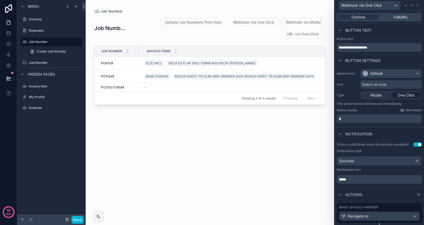
scroll to position [13, 0]
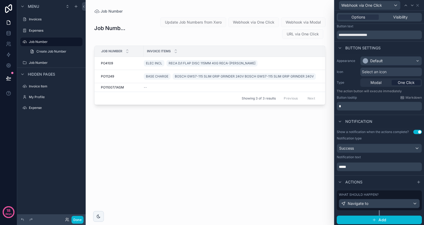
click at [395, 208] on div "What should happen? Navigate to" at bounding box center [379, 200] width 85 height 20
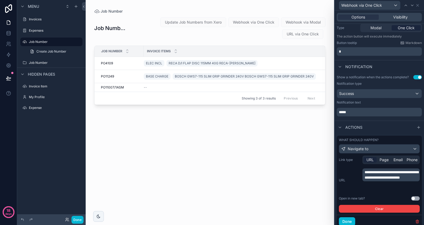
scroll to position [84, 0]
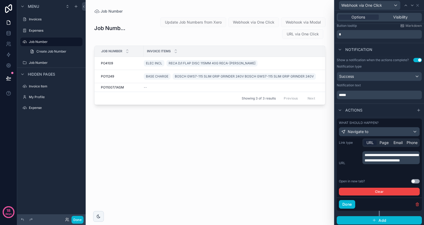
click at [414, 179] on button "Use setting" at bounding box center [415, 181] width 9 height 4
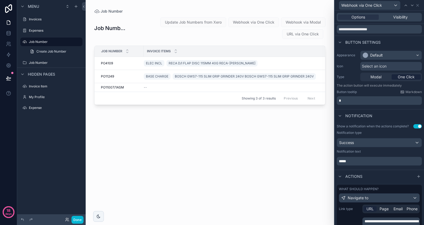
scroll to position [19, 0]
click at [377, 76] on span "Modal" at bounding box center [376, 76] width 11 height 5
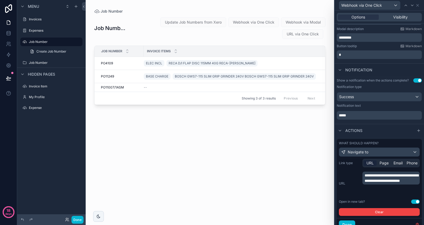
scroll to position [121, 0]
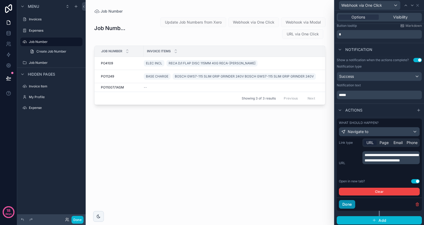
click at [351, 203] on button "Done" at bounding box center [347, 204] width 16 height 9
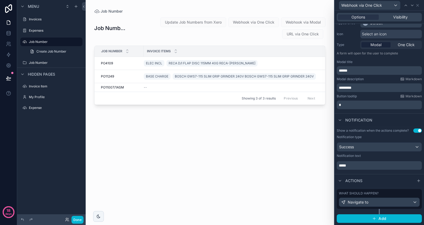
scroll to position [49, 0]
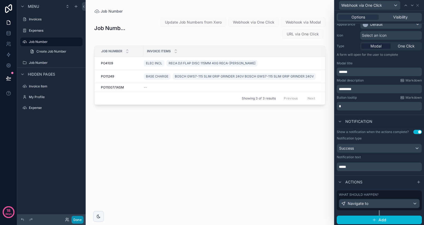
click at [79, 218] on button "Done" at bounding box center [78, 220] width 12 height 8
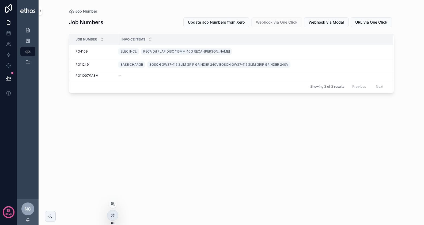
click at [113, 215] on icon at bounding box center [113, 214] width 2 height 2
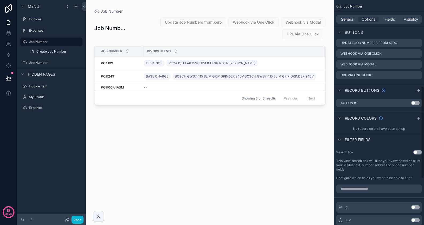
scroll to position [209, 0]
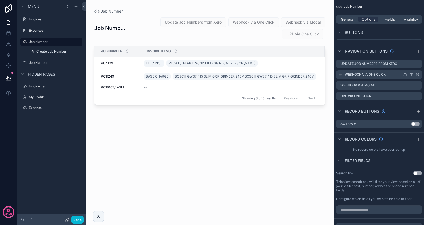
click at [417, 74] on icon "scrollable content" at bounding box center [418, 74] width 4 height 4
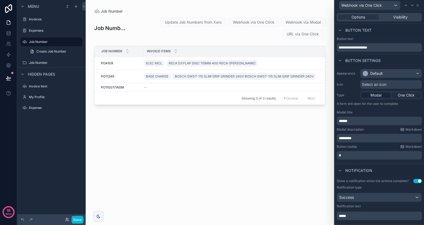
click at [408, 95] on span "One Click" at bounding box center [406, 94] width 17 height 5
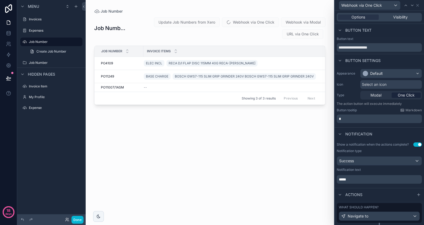
scroll to position [13, 0]
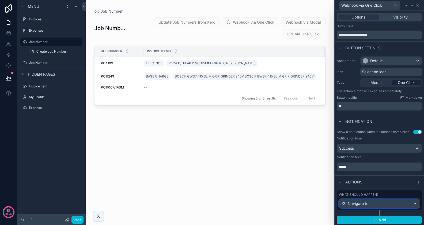
click at [376, 200] on div "Navigate to" at bounding box center [379, 203] width 80 height 9
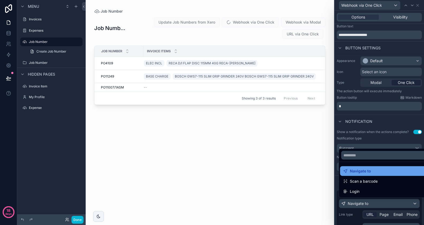
click at [369, 168] on span "Navigate to" at bounding box center [360, 171] width 21 height 6
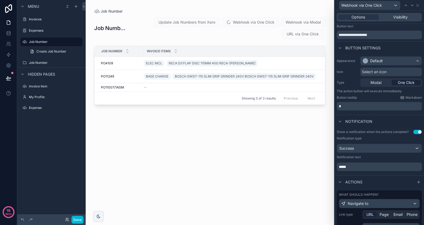
scroll to position [84, 0]
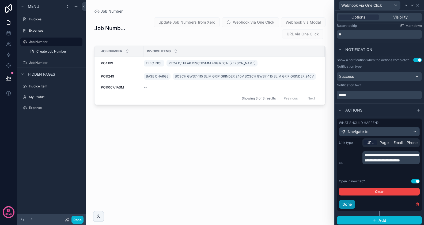
click at [347, 204] on button "Done" at bounding box center [347, 204] width 16 height 9
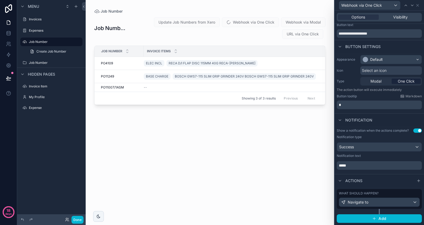
scroll to position [13, 0]
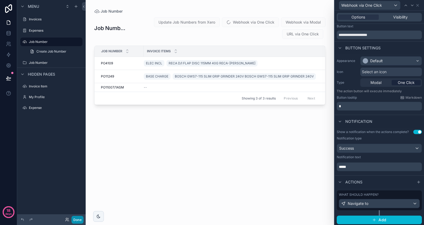
click at [79, 220] on button "Done" at bounding box center [78, 220] width 12 height 8
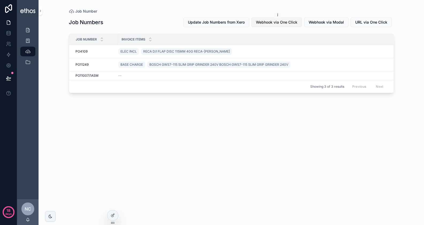
click at [284, 21] on span "Webhook via One Click" at bounding box center [277, 22] width 42 height 5
click at [111, 214] on icon at bounding box center [113, 215] width 4 height 4
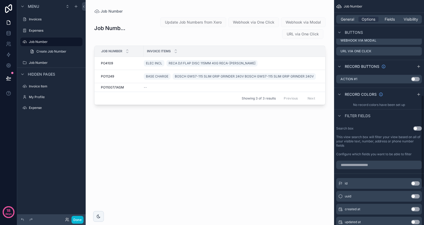
scroll to position [232, 0]
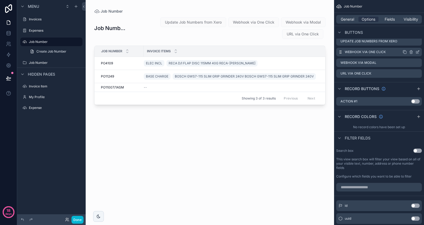
click at [418, 52] on icon "scrollable content" at bounding box center [418, 51] width 2 height 2
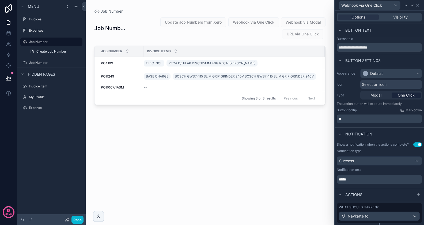
scroll to position [13, 0]
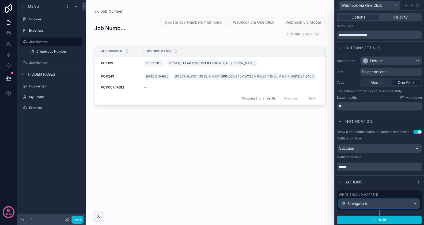
click at [370, 203] on div "Navigate to" at bounding box center [379, 203] width 80 height 9
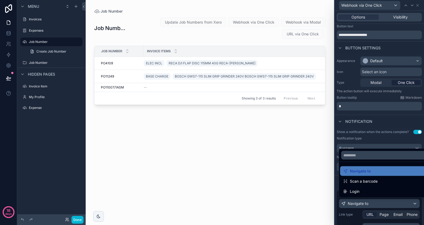
click at [378, 201] on div at bounding box center [379, 112] width 89 height 225
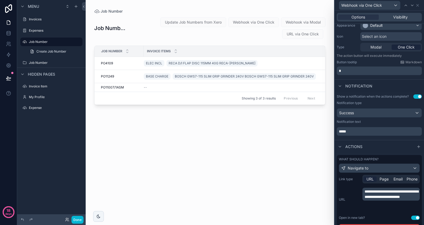
scroll to position [84, 0]
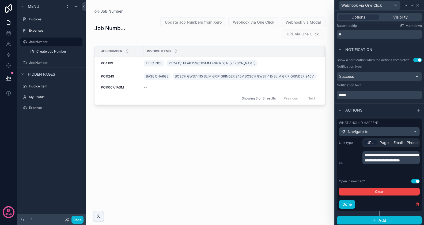
click at [391, 163] on p "**********" at bounding box center [392, 157] width 54 height 11
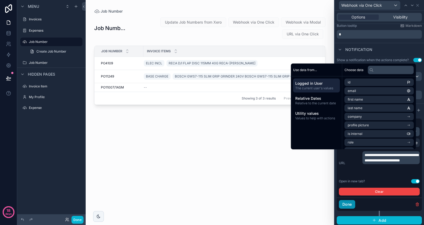
click at [351, 204] on button "Done" at bounding box center [347, 204] width 16 height 9
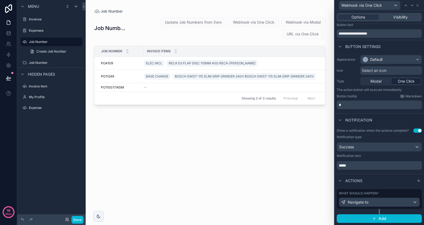
scroll to position [13, 0]
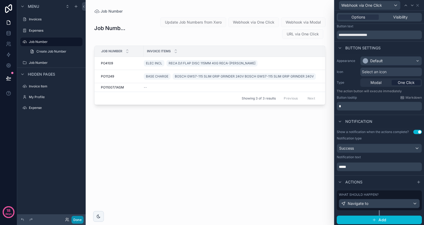
click at [76, 220] on button "Done" at bounding box center [78, 220] width 12 height 8
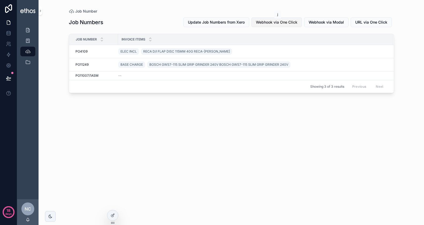
click at [272, 22] on span "Webhook via One Click" at bounding box center [277, 22] width 42 height 5
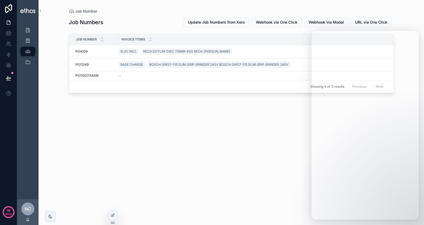
click at [264, 150] on div "Job Numbers Update Job Numbers from Xero Webhook via One Click Webhook via Moda…" at bounding box center [231, 116] width 325 height 204
click at [113, 214] on icon at bounding box center [113, 215] width 4 height 4
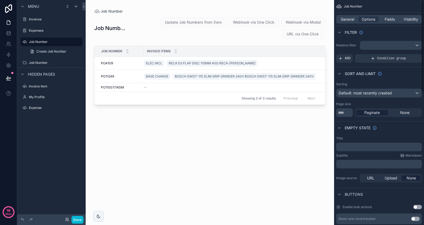
click at [380, 12] on div "Job Number" at bounding box center [379, 6] width 90 height 13
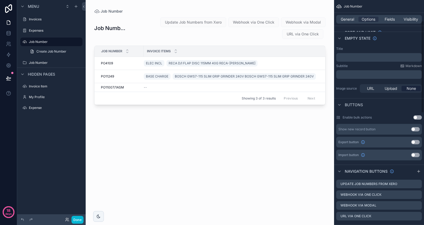
scroll to position [136, 0]
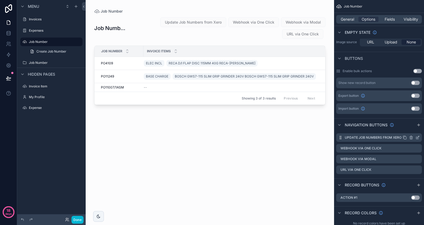
click at [417, 137] on icon "scrollable content" at bounding box center [418, 138] width 2 height 2
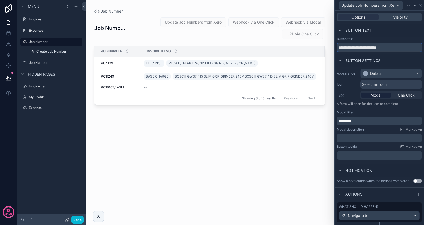
click at [395, 49] on input "**********" at bounding box center [379, 47] width 85 height 9
click at [420, 6] on icon at bounding box center [420, 5] width 4 height 4
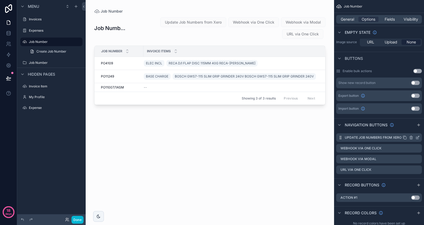
click at [413, 137] on icon "scrollable content" at bounding box center [411, 138] width 2 height 2
click at [411, 130] on icon at bounding box center [409, 128] width 4 height 4
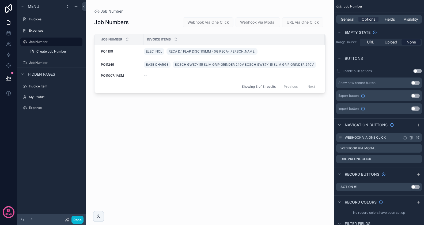
click at [418, 136] on icon "scrollable content" at bounding box center [418, 137] width 2 height 2
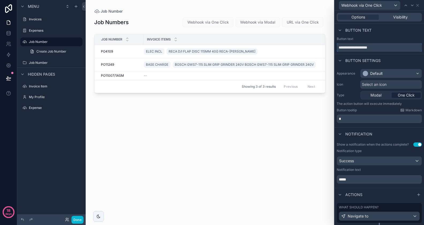
click at [380, 47] on input "**********" at bounding box center [379, 47] width 85 height 9
paste input "*******"
type input "**********"
click at [417, 6] on icon at bounding box center [415, 5] width 4 height 4
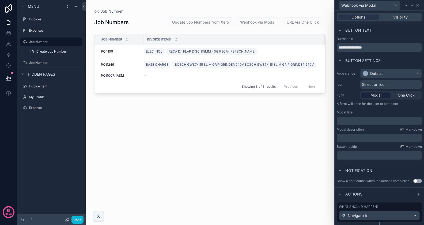
scroll to position [12, 0]
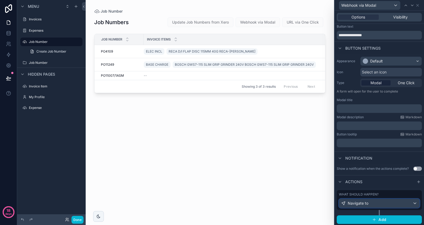
click at [371, 201] on div "Navigate to" at bounding box center [379, 203] width 80 height 9
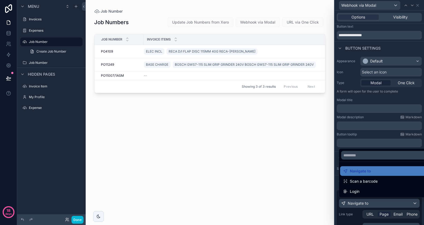
click at [375, 200] on div at bounding box center [379, 112] width 89 height 225
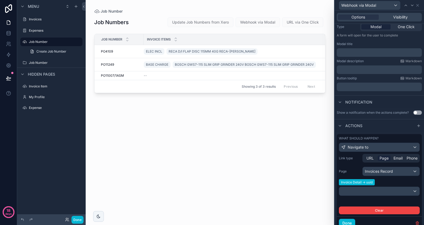
scroll to position [76, 0]
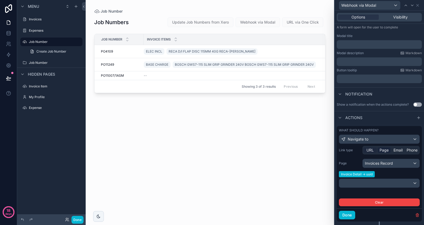
click at [369, 152] on span "URL" at bounding box center [370, 149] width 7 height 5
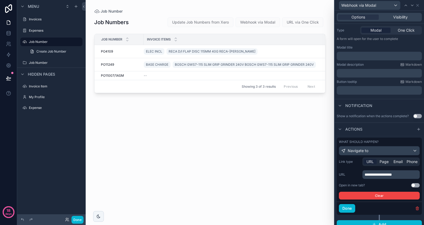
scroll to position [69, 0]
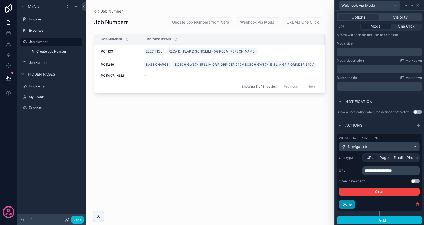
click at [351, 204] on button "Done" at bounding box center [347, 204] width 16 height 9
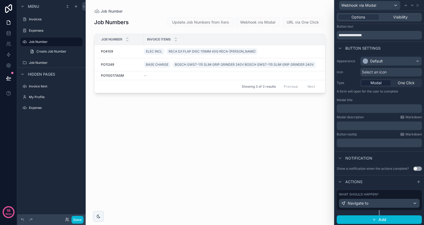
click at [78, 215] on div "Done" at bounding box center [51, 219] width 69 height 11
click at [78, 217] on button "Done" at bounding box center [78, 220] width 12 height 8
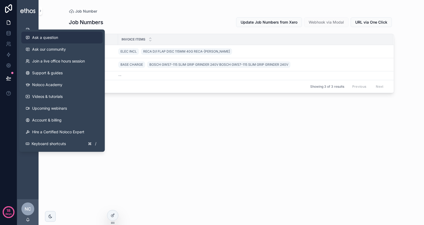
click at [61, 42] on button "Ask a question" at bounding box center [61, 38] width 81 height 12
click at [38, 42] on button "Ask a question" at bounding box center [61, 38] width 81 height 12
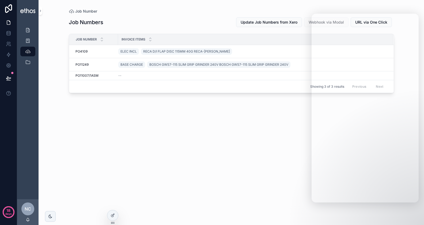
click at [177, 153] on div "Job Numbers Update Job Numbers from Xero Webhook via Modal URL via One Click Jo…" at bounding box center [231, 116] width 325 height 204
click at [261, 25] on button "Update Job Numbers from Xero" at bounding box center [269, 22] width 66 height 10
click at [259, 23] on span "Update Job Numbers from Xero" at bounding box center [269, 22] width 57 height 5
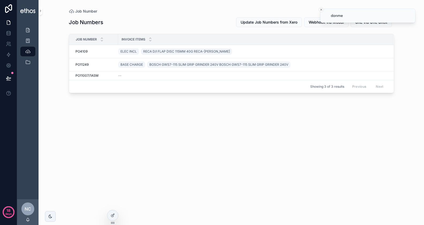
click at [321, 9] on icon "Close toast" at bounding box center [321, 9] width 3 height 3
click at [111, 214] on icon at bounding box center [113, 215] width 4 height 4
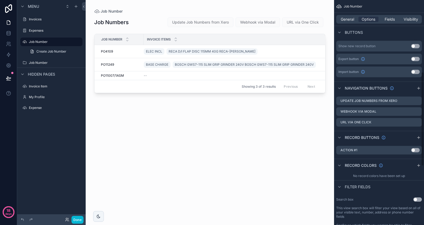
scroll to position [171, 0]
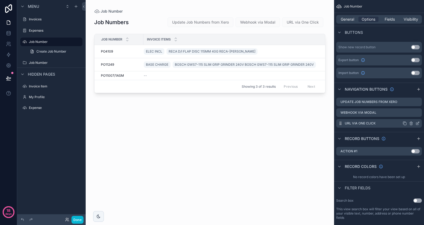
click at [413, 122] on icon "scrollable content" at bounding box center [411, 123] width 2 height 2
click at [411, 115] on icon at bounding box center [409, 114] width 4 height 4
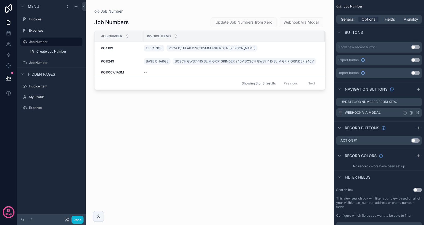
click at [412, 113] on icon "scrollable content" at bounding box center [412, 112] width 0 height 1
click at [408, 104] on icon at bounding box center [409, 103] width 4 height 4
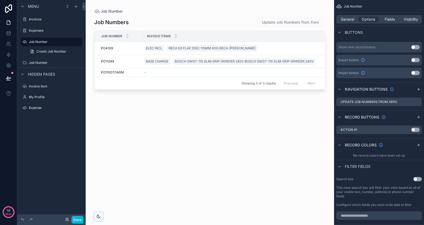
click at [323, 123] on div "scrollable content" at bounding box center [210, 109] width 249 height 218
click at [79, 218] on button "Done" at bounding box center [78, 220] width 12 height 8
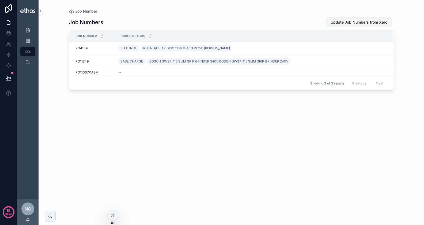
click at [335, 25] on button "Update Job Numbers from Xero" at bounding box center [359, 22] width 66 height 10
click at [322, 9] on icon "Close toast" at bounding box center [321, 9] width 3 height 3
click at [114, 212] on div at bounding box center [112, 215] width 11 height 10
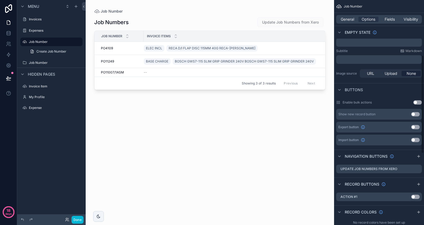
scroll to position [137, 0]
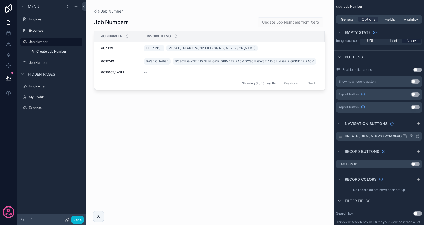
click at [418, 135] on icon "scrollable content" at bounding box center [418, 135] width 2 height 2
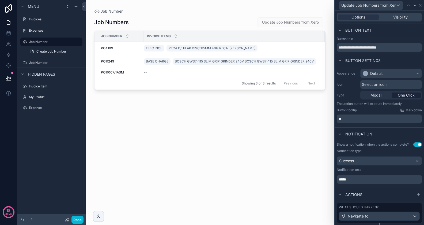
click at [371, 117] on p "*" at bounding box center [380, 118] width 82 height 5
click at [367, 119] on p "*" at bounding box center [380, 118] width 82 height 5
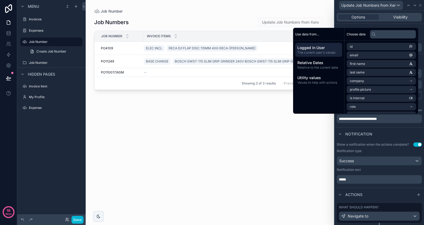
click at [382, 128] on div "Notification" at bounding box center [379, 133] width 89 height 13
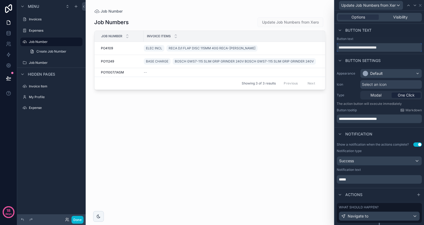
click at [378, 48] on input "**********" at bounding box center [379, 47] width 85 height 9
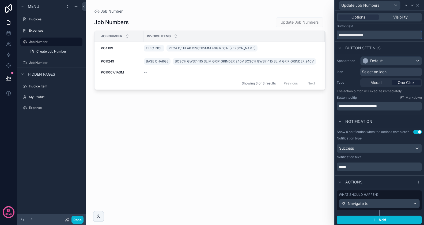
type input "**********"
click at [372, 166] on p "*****" at bounding box center [380, 166] width 82 height 5
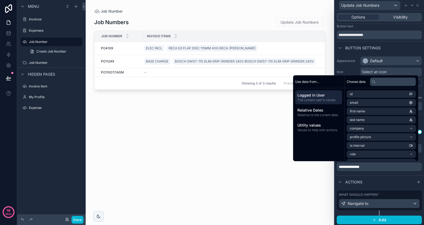
click at [326, 177] on div "scrollable content" at bounding box center [210, 109] width 249 height 218
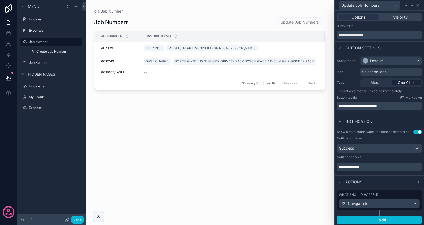
scroll to position [0, 0]
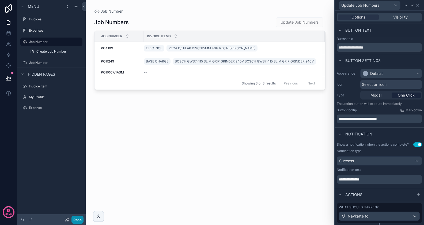
click at [75, 220] on button "Done" at bounding box center [78, 220] width 12 height 8
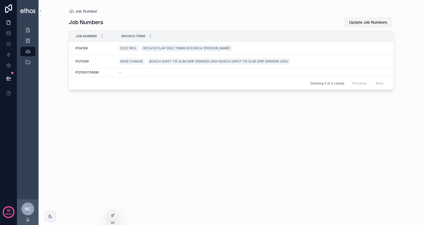
click at [374, 23] on span "Update Job Numbers" at bounding box center [368, 22] width 38 height 5
click at [322, 10] on icon "Close toast" at bounding box center [321, 9] width 3 height 3
click at [116, 129] on div "Job Numbers Update Job Numbers Job Number Invoice items PO4109 PO4109 ELEC INCL…" at bounding box center [231, 116] width 325 height 204
